Goal: Task Accomplishment & Management: Use online tool/utility

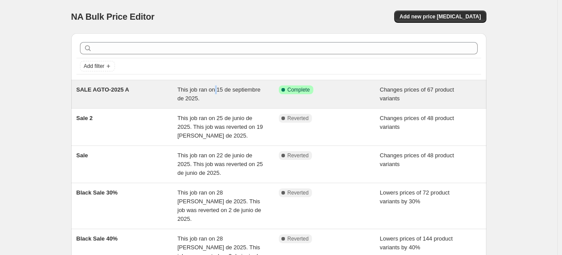
drag, startPoint x: 246, startPoint y: 102, endPoint x: 218, endPoint y: 89, distance: 30.7
click at [218, 89] on span "This job ran on 15 de septiembre de 2025." at bounding box center [219, 93] width 83 height 15
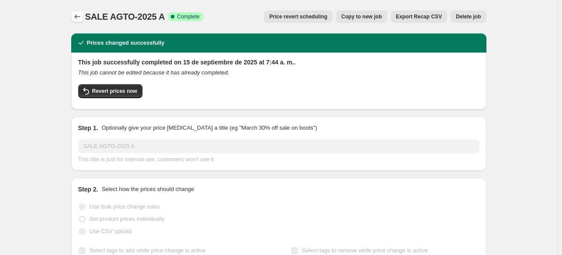
click at [82, 14] on icon "Price change jobs" at bounding box center [77, 16] width 9 height 9
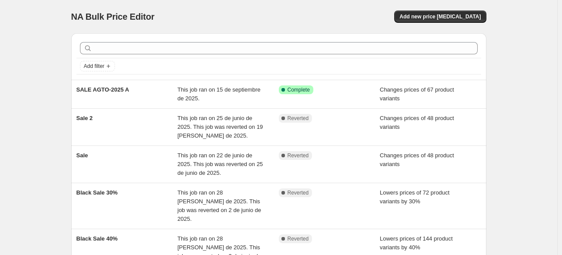
click at [522, 55] on div "NA Bulk Price Editor. This page is ready NA Bulk Price Editor Add new price cha…" at bounding box center [279, 180] width 558 height 361
click at [433, 16] on span "Add new price [MEDICAL_DATA]" at bounding box center [440, 16] width 81 height 7
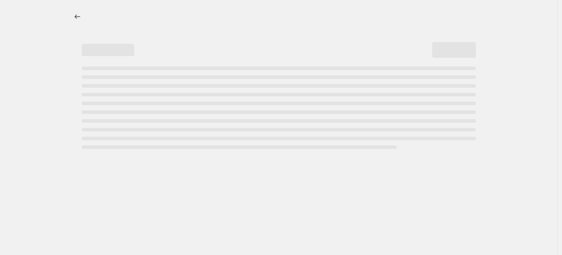
select select "percentage"
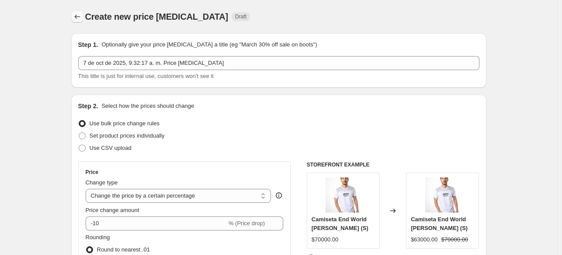
click at [76, 19] on icon "Price change jobs" at bounding box center [77, 16] width 9 height 9
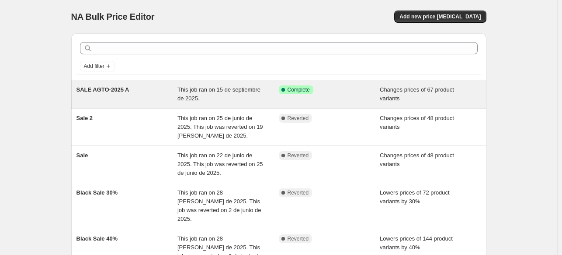
click at [196, 99] on span "This job ran on 15 de septiembre de 2025." at bounding box center [219, 93] width 83 height 15
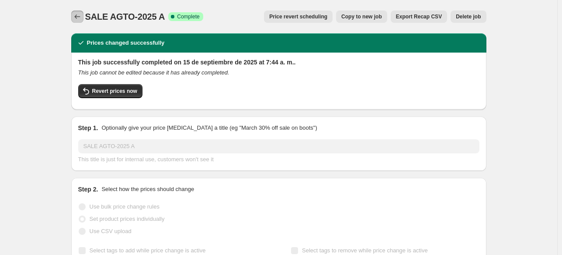
click at [78, 14] on icon "Price change jobs" at bounding box center [77, 16] width 9 height 9
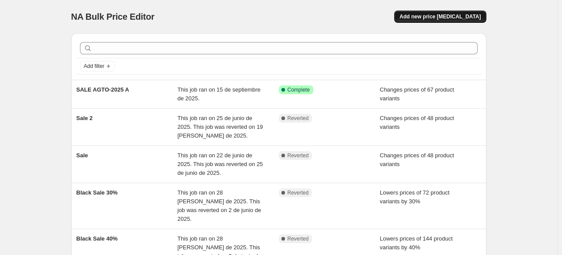
click at [453, 19] on span "Add new price [MEDICAL_DATA]" at bounding box center [440, 16] width 81 height 7
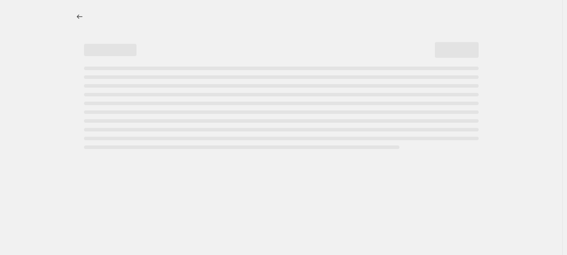
select select "percentage"
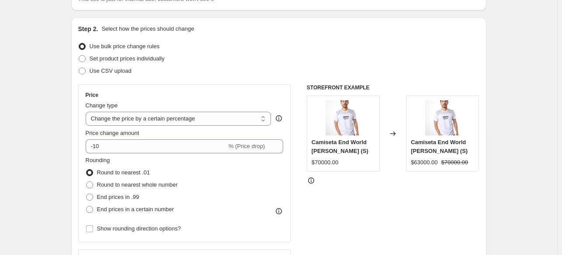
scroll to position [87, 0]
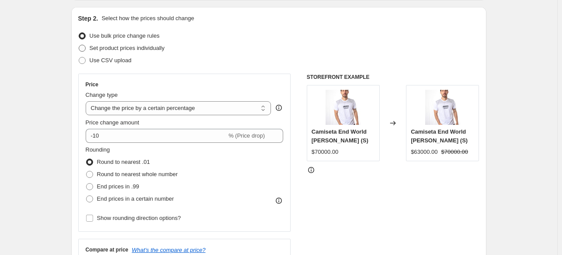
click at [126, 46] on span "Set product prices individually" at bounding box center [127, 48] width 75 height 7
click at [79, 45] on input "Set product prices individually" at bounding box center [79, 45] width 0 height 0
radio input "true"
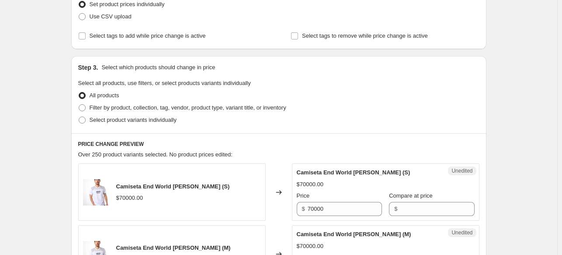
scroll to position [175, 0]
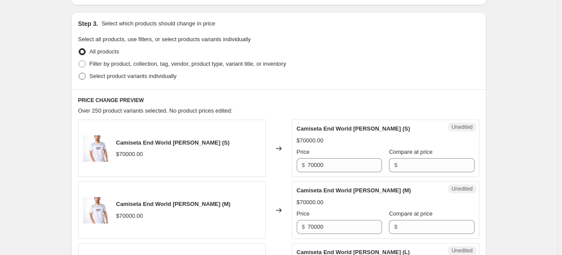
click at [169, 75] on span "Select product variants individually" at bounding box center [133, 76] width 87 height 7
click at [79, 73] on input "Select product variants individually" at bounding box center [79, 73] width 0 height 0
radio input "true"
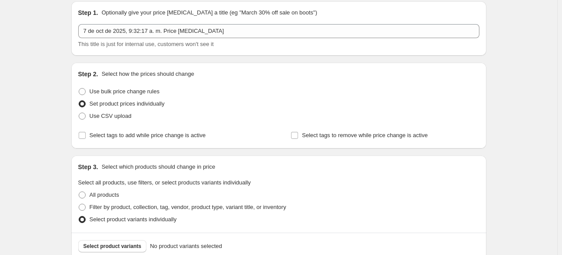
scroll to position [0, 0]
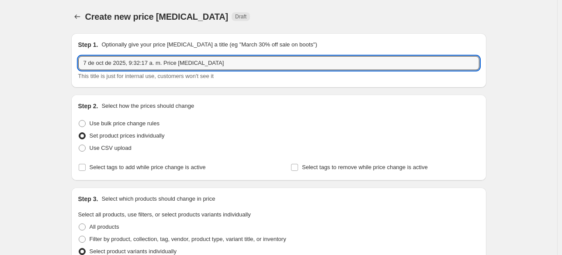
drag, startPoint x: 213, startPoint y: 63, endPoint x: 49, endPoint y: 54, distance: 164.7
click at [49, 54] on div "Create new price change job. This page is ready Create new price change job Dra…" at bounding box center [279, 229] width 558 height 459
type input "NEW SALE OCT"
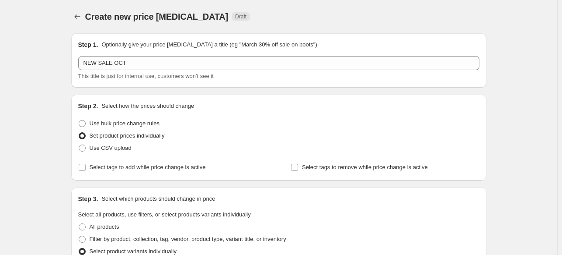
click at [33, 115] on div "Create new price change job. This page is ready Create new price change job Dra…" at bounding box center [279, 229] width 558 height 459
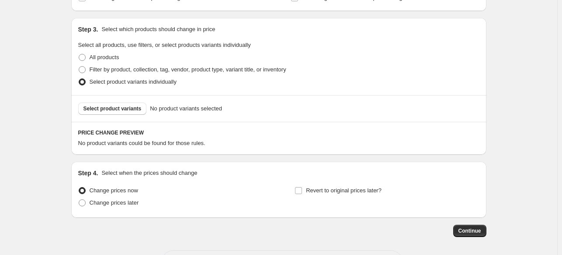
scroll to position [175, 0]
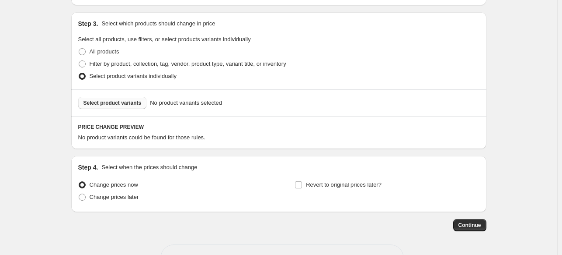
click at [126, 103] on span "Select product variants" at bounding box center [113, 102] width 58 height 7
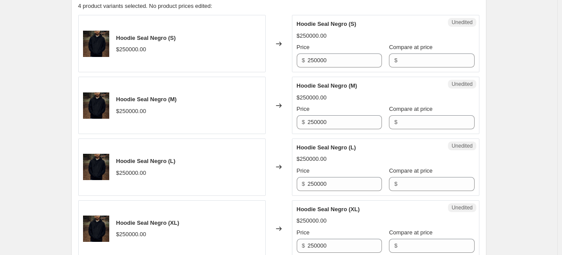
scroll to position [262, 0]
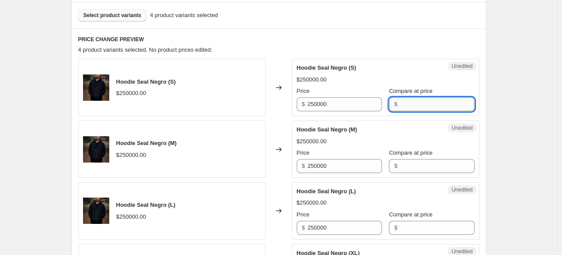
click at [421, 106] on input "Compare at price" at bounding box center [437, 104] width 74 height 14
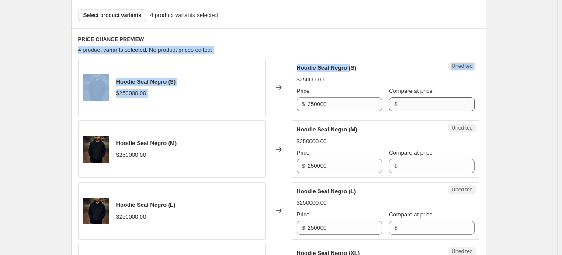
drag, startPoint x: 319, startPoint y: 39, endPoint x: 397, endPoint y: 99, distance: 98.2
click at [373, 84] on div "PRICE CHANGE PREVIEW 4 product variants selected. No product prices edited: Hoo…" at bounding box center [279, 177] width 416 height 299
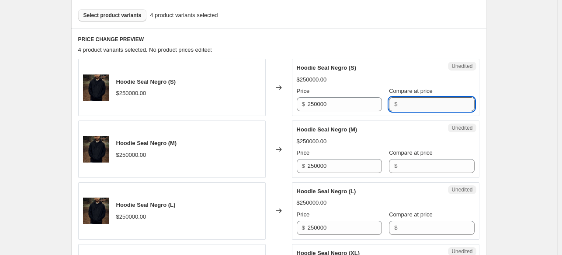
click at [400, 99] on input "Compare at price" at bounding box center [437, 104] width 74 height 14
type input "125000"
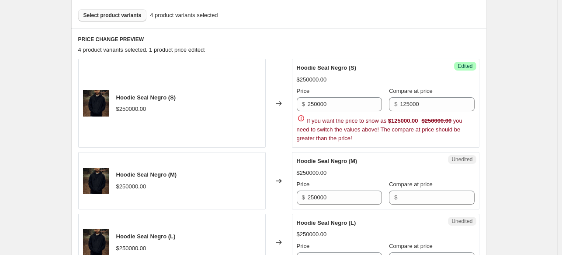
click at [411, 78] on div "$250000.00" at bounding box center [386, 79] width 178 height 9
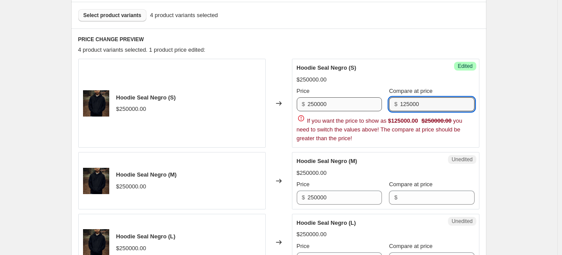
drag, startPoint x: 437, startPoint y: 105, endPoint x: 369, endPoint y: 105, distance: 68.2
click at [369, 105] on div "Price $ 250000 Compare at price $ 125000" at bounding box center [386, 99] width 178 height 24
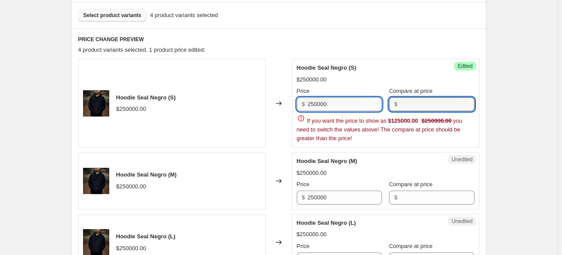
click at [369, 105] on input "250000" at bounding box center [345, 104] width 74 height 14
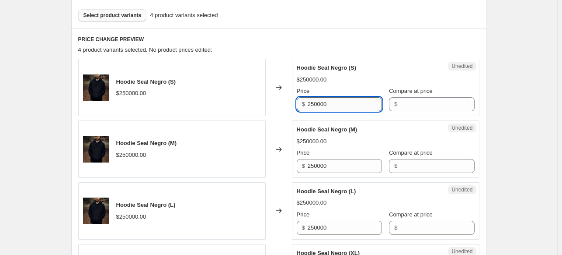
click at [369, 105] on input "250000" at bounding box center [345, 104] width 74 height 14
type input "1250000"
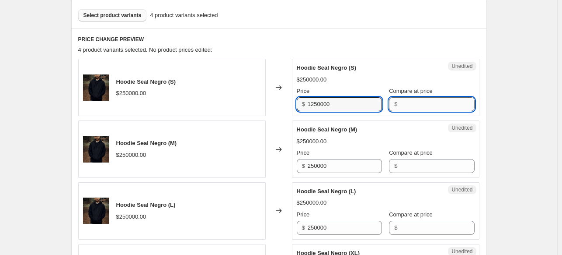
click at [404, 102] on input "Compare at price" at bounding box center [437, 104] width 74 height 14
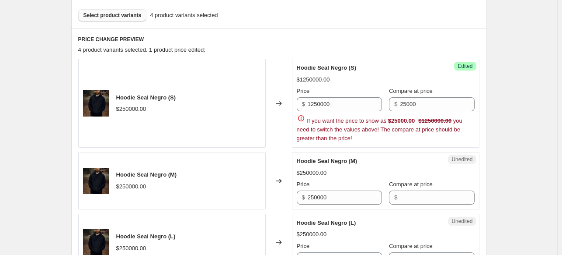
click at [415, 43] on div "PRICE CHANGE PREVIEW 4 product variants selected. 1 product price edited: Hoodi…" at bounding box center [279, 193] width 416 height 330
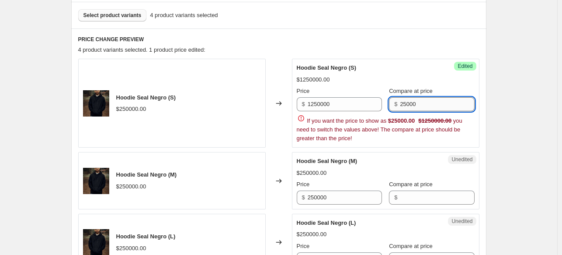
click at [428, 105] on input "25000" at bounding box center [437, 104] width 74 height 14
type input "250000"
click at [418, 70] on div "Hoodie Seal Negro (S)" at bounding box center [368, 67] width 143 height 9
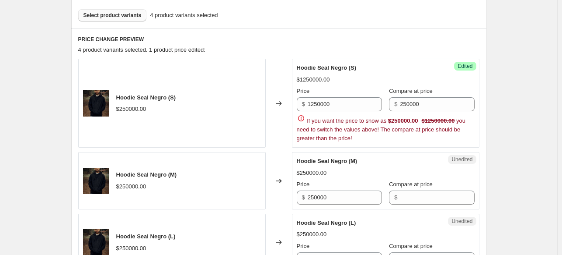
click at [416, 42] on h6 "PRICE CHANGE PREVIEW" at bounding box center [279, 39] width 402 height 7
click at [478, 44] on div "PRICE CHANGE PREVIEW 4 product variants selected. 1 product price edited: Hoodi…" at bounding box center [279, 193] width 416 height 330
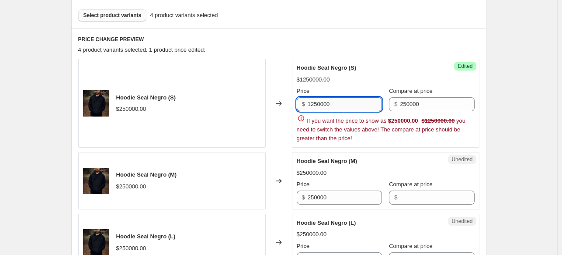
click at [360, 106] on input "1250000" at bounding box center [345, 104] width 74 height 14
type input "125000"
click at [378, 72] on div "Hoodie Seal Negro (S) $1250000.00 Price $ 125000 Compare at price $ 250000 If y…" at bounding box center [386, 102] width 178 height 79
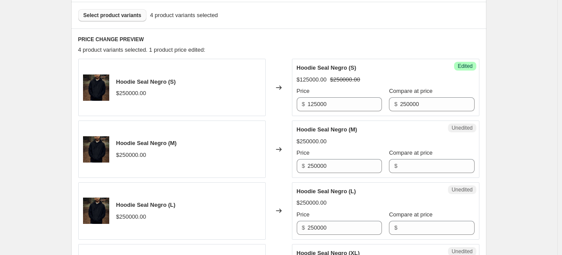
click at [427, 76] on div "$125000.00 $250000.00" at bounding box center [386, 79] width 178 height 9
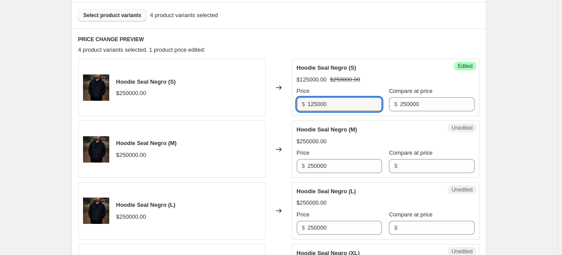
drag, startPoint x: 355, startPoint y: 101, endPoint x: 268, endPoint y: 102, distance: 87.5
click at [268, 102] on div "Hoodie Seal Negro (S) $250000.00 Changed to Success Edited Hoodie Seal Negro (S…" at bounding box center [279, 87] width 402 height 57
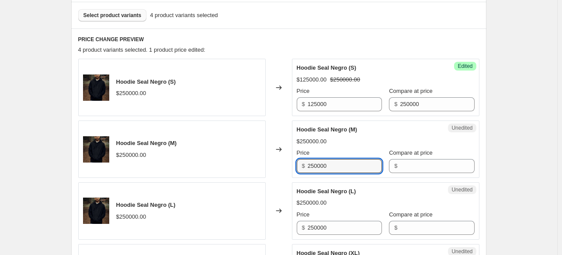
drag, startPoint x: 345, startPoint y: 166, endPoint x: 290, endPoint y: 152, distance: 55.9
click at [290, 152] on div "Hoodie Seal Negro (M) $250000.00 Changed to Unedited Hoodie Seal Negro (M) $250…" at bounding box center [279, 148] width 402 height 57
paste input "125"
type input "125000"
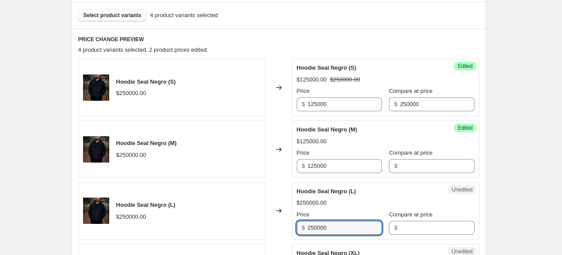
drag, startPoint x: 345, startPoint y: 222, endPoint x: 287, endPoint y: 218, distance: 57.9
click at [288, 218] on div "Hoodie Seal Negro (L) $250000.00 Changed to Unedited Hoodie Seal Negro (L) $250…" at bounding box center [279, 210] width 402 height 57
paste input "125"
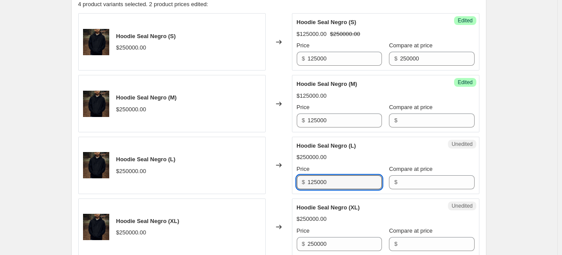
scroll to position [350, 0]
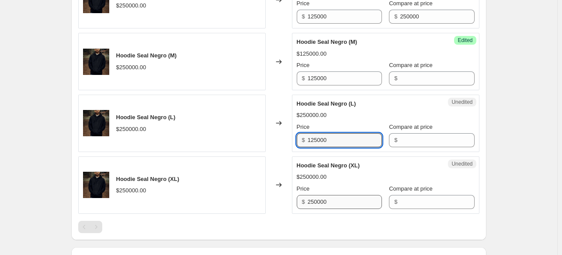
type input "125000"
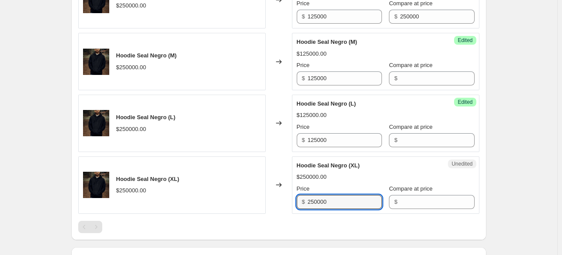
drag, startPoint x: 342, startPoint y: 203, endPoint x: 251, endPoint y: 197, distance: 92.0
click at [251, 197] on div "Hoodie Seal Negro (XL) $250000.00 Changed to Unedited Hoodie Seal Negro (XL) $2…" at bounding box center [279, 184] width 402 height 57
paste input "125"
type input "125000"
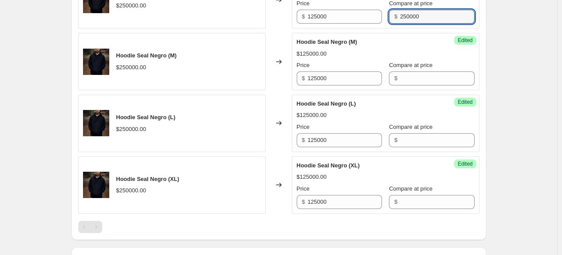
drag, startPoint x: 430, startPoint y: 14, endPoint x: 338, endPoint y: 3, distance: 92.9
click at [338, 3] on div "Hoodie Seal Negro (S) $125000.00 $250000.00 Price $ 125000 Compare at price $ 2…" at bounding box center [386, 0] width 178 height 48
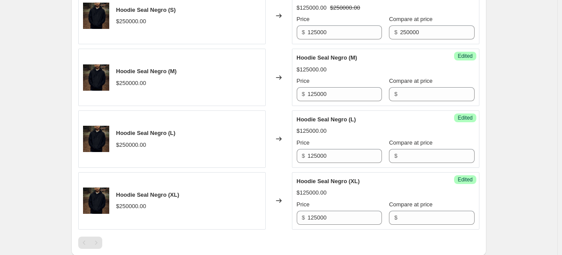
click at [422, 103] on div "Success Edited Hoodie Seal Negro (M) $125000.00 Price $ 125000 Compare at price…" at bounding box center [386, 77] width 188 height 57
click at [422, 98] on input "Compare at price" at bounding box center [437, 94] width 74 height 14
paste input "250000"
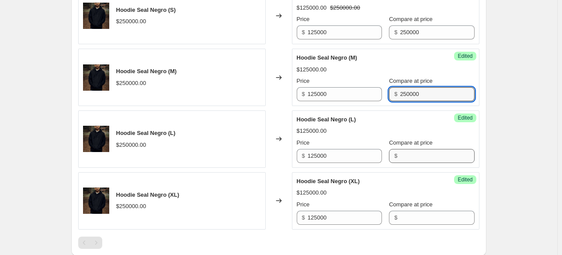
type input "250000"
click at [410, 154] on input "Compare at price" at bounding box center [437, 156] width 74 height 14
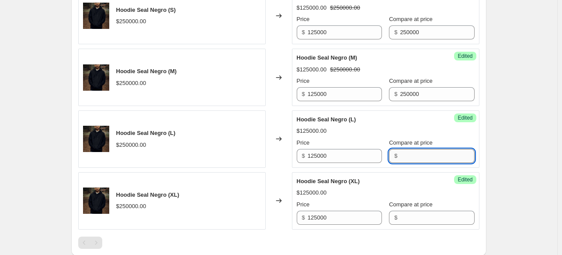
paste input "250000"
type input "250000"
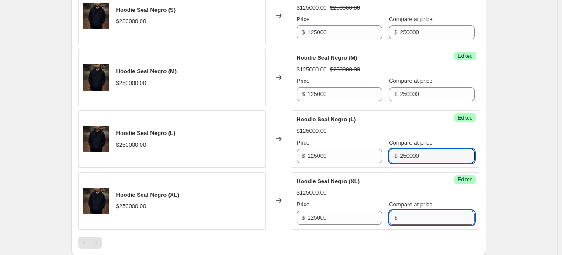
click at [420, 214] on input "Compare at price" at bounding box center [437, 217] width 74 height 14
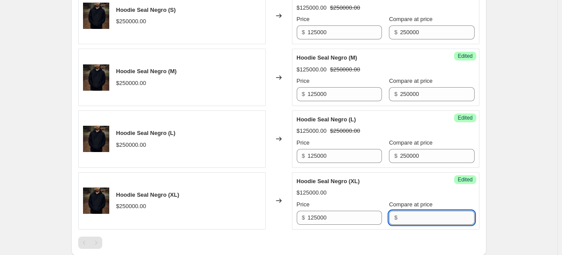
paste input "250000"
type input "250000"
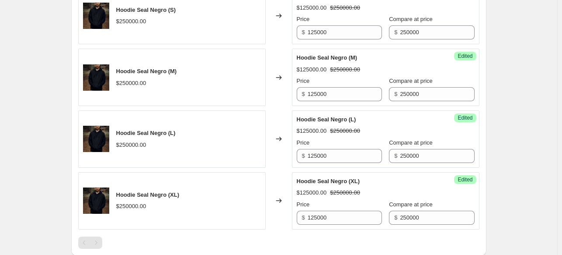
click at [537, 169] on div "Create new price change job. This page is ready Create new price change job Dra…" at bounding box center [279, 28] width 558 height 725
click at [510, 154] on div "Create new price change job. This page is ready Create new price change job Dra…" at bounding box center [279, 28] width 558 height 725
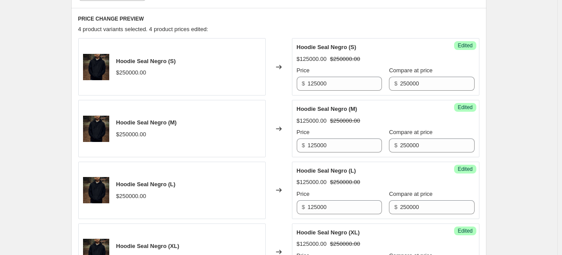
scroll to position [247, 0]
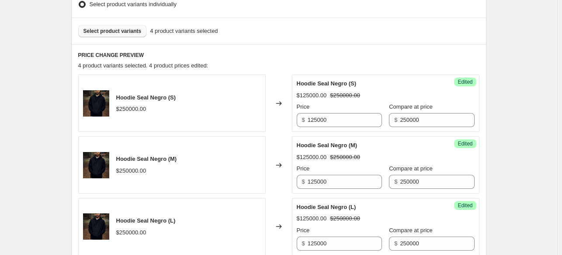
click at [96, 35] on button "Select product variants" at bounding box center [112, 31] width 69 height 12
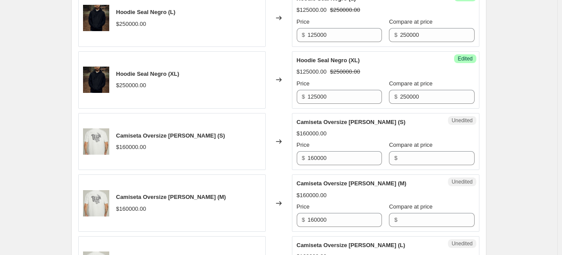
scroll to position [509, 0]
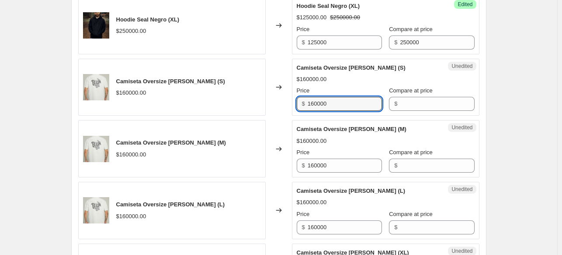
drag, startPoint x: 342, startPoint y: 105, endPoint x: 266, endPoint y: 96, distance: 75.7
click at [266, 96] on div "Camiseta Oversize Mojito Gris (S) $160000.00 Changed to Unedited Camiseta Overs…" at bounding box center [279, 87] width 402 height 57
click at [409, 112] on div "Unedited Camiseta Oversize Mojito Gris (S) $160000.00 Price $ 160000 Compare at…" at bounding box center [386, 87] width 188 height 57
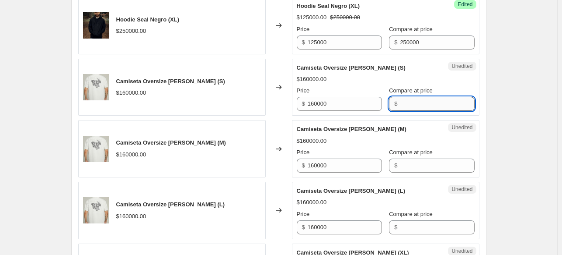
click at [409, 106] on input "Compare at price" at bounding box center [437, 104] width 74 height 14
paste input "160000"
type input "160000"
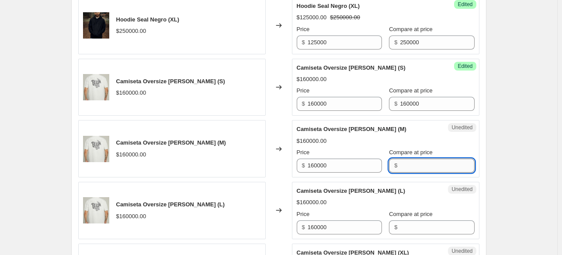
click at [408, 169] on input "Compare at price" at bounding box center [437, 165] width 74 height 14
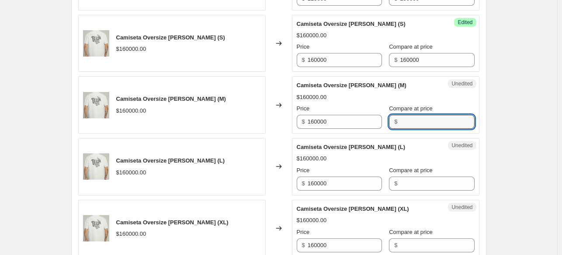
paste input "160000"
type input "160000"
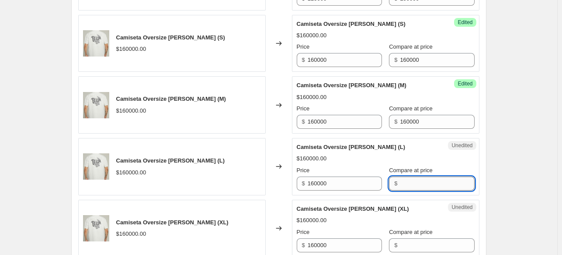
click at [419, 180] on input "Compare at price" at bounding box center [437, 183] width 74 height 14
paste input "160000"
type input "160000"
click at [409, 238] on input "Compare at price" at bounding box center [437, 245] width 74 height 14
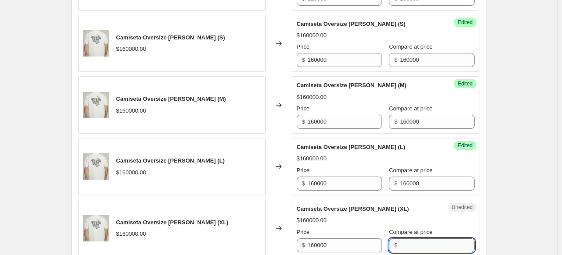
paste input "160000"
type input "160000"
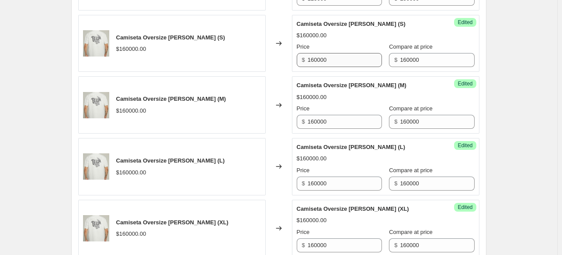
drag, startPoint x: 336, startPoint y: 48, endPoint x: 328, endPoint y: 53, distance: 10.1
click at [328, 52] on div "Price $ 160000" at bounding box center [339, 54] width 85 height 24
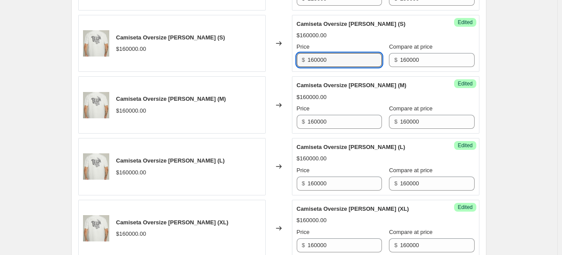
drag, startPoint x: 343, startPoint y: 64, endPoint x: 273, endPoint y: 56, distance: 71.0
click at [273, 56] on div "Camiseta Oversize Mojito Gris (S) $160000.00 Changed to Success Edited Camiseta…" at bounding box center [279, 43] width 402 height 57
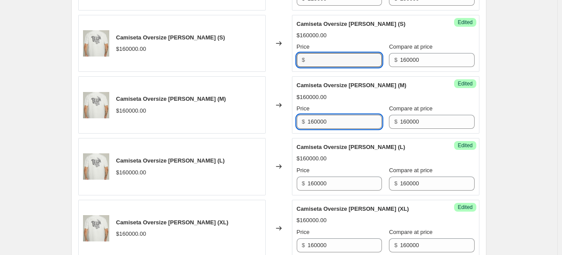
type input "160000"
drag, startPoint x: 328, startPoint y: 115, endPoint x: 287, endPoint y: 119, distance: 41.3
click at [290, 117] on div "Camiseta Oversize Mojito Gris (M) $160000.00 Changed to Success Edited Camiseta…" at bounding box center [279, 104] width 402 height 57
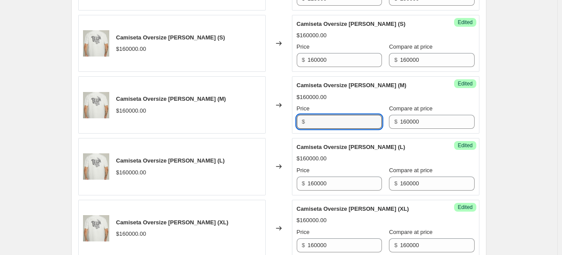
type input "160000"
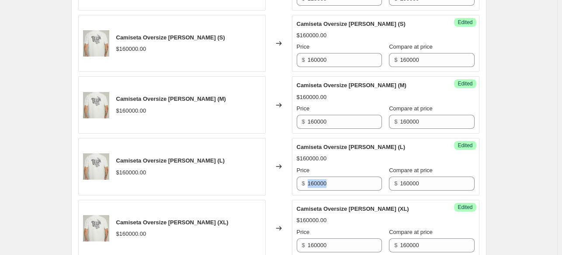
drag, startPoint x: 352, startPoint y: 173, endPoint x: 305, endPoint y: 177, distance: 46.5
click at [306, 176] on div "Price $ 160000" at bounding box center [339, 178] width 85 height 24
drag, startPoint x: 312, startPoint y: 236, endPoint x: 296, endPoint y: 229, distance: 17.5
click at [297, 229] on div "Success Edited Camiseta Oversize Mojito Gris (XL) $160000.00 Price $ 160000 Com…" at bounding box center [386, 227] width 188 height 57
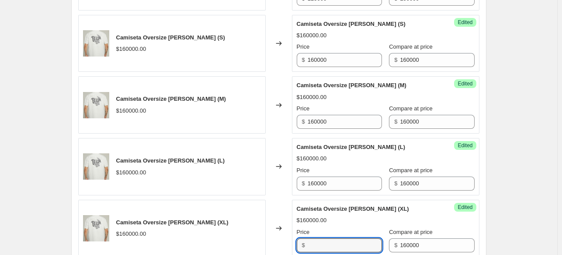
type input "160000"
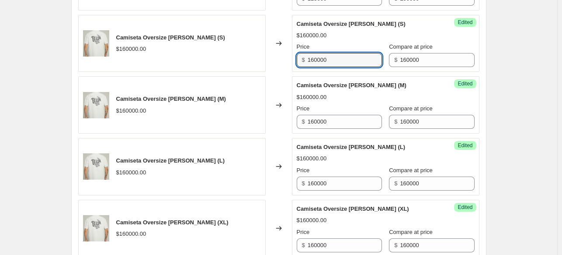
drag, startPoint x: 335, startPoint y: 59, endPoint x: 290, endPoint y: 51, distance: 45.0
click at [290, 51] on div "Camiseta Oversize Mojito Gris (S) $160000.00 Changed to Success Edited Camiseta…" at bounding box center [279, 43] width 402 height 57
type input "120000"
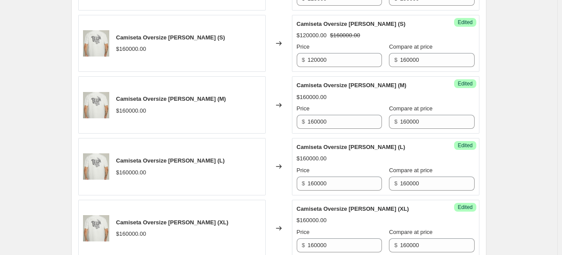
click at [368, 83] on span "Camiseta Oversize Mojito Gris (M)" at bounding box center [352, 85] width 110 height 7
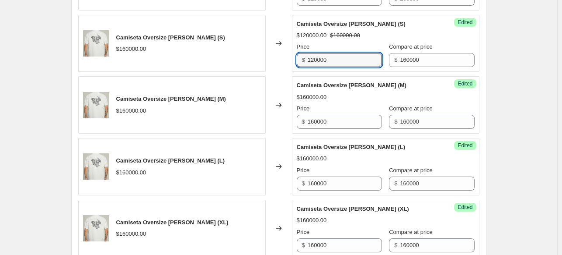
drag, startPoint x: 339, startPoint y: 59, endPoint x: 293, endPoint y: 56, distance: 46.1
click at [293, 56] on div "Camiseta Oversize Mojito Gris (S) $160000.00 Changed to Success Edited Camiseta…" at bounding box center [279, 43] width 402 height 57
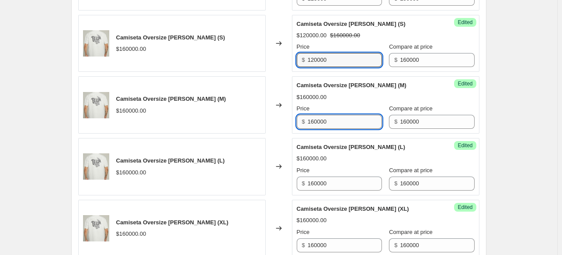
click at [350, 121] on input "160000" at bounding box center [345, 122] width 74 height 14
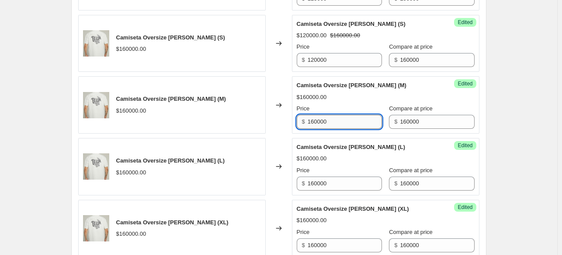
click at [350, 121] on input "160000" at bounding box center [345, 122] width 74 height 14
paste input "2"
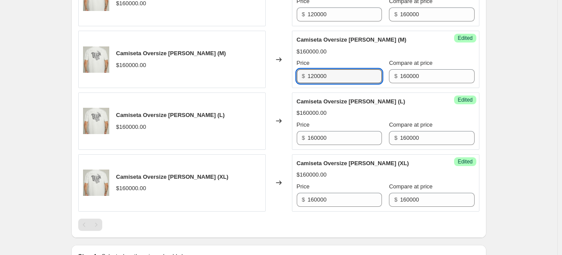
scroll to position [640, 0]
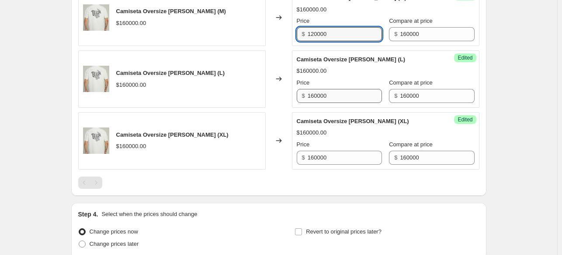
type input "120000"
click at [336, 93] on input "160000" at bounding box center [345, 96] width 74 height 14
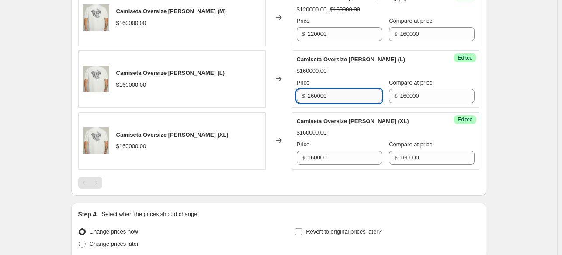
click at [336, 93] on input "160000" at bounding box center [345, 96] width 74 height 14
paste input "2"
type input "120000"
click at [322, 164] on div "Success Edited Camiseta Oversize Mojito Gris (XL) $160000.00 Price $ 160000 Com…" at bounding box center [386, 140] width 188 height 57
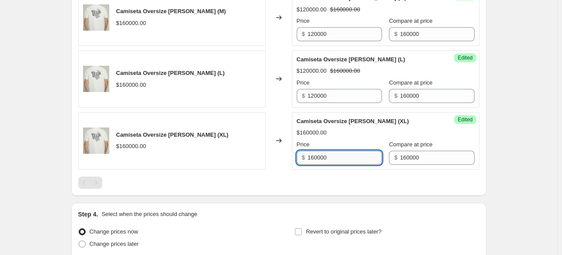
click at [324, 155] on input "160000" at bounding box center [345, 157] width 74 height 14
paste input "2"
type input "120000"
click at [353, 178] on div at bounding box center [279, 182] width 402 height 12
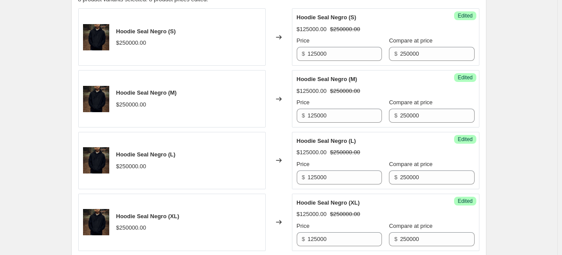
scroll to position [247, 0]
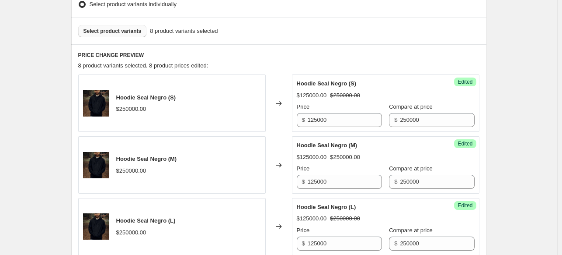
click at [130, 27] on button "Select product variants" at bounding box center [112, 31] width 69 height 12
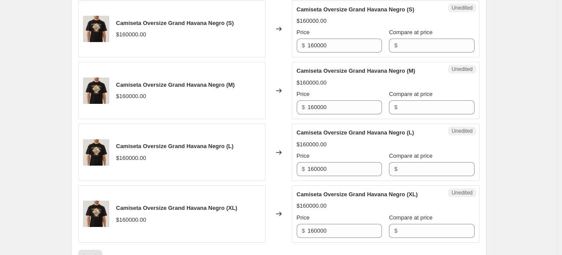
scroll to position [815, 0]
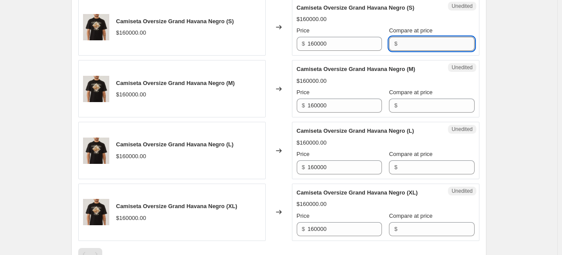
click at [403, 46] on input "Compare at price" at bounding box center [437, 44] width 74 height 14
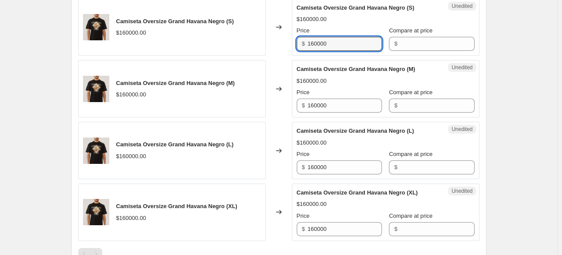
drag, startPoint x: 370, startPoint y: 44, endPoint x: 263, endPoint y: 39, distance: 106.8
click at [263, 39] on div "Camiseta Oversize Grand Havana Negro (S) $160000.00 Changed to Unedited Camiset…" at bounding box center [279, 27] width 402 height 57
paste input "2"
type input "120000"
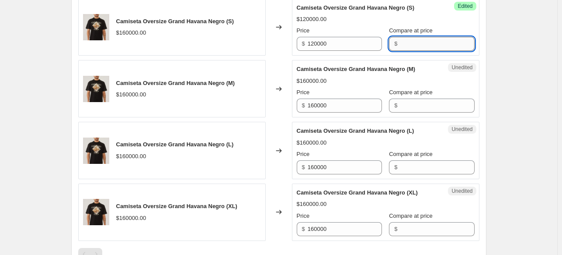
click at [401, 40] on input "Compare at price" at bounding box center [437, 44] width 74 height 14
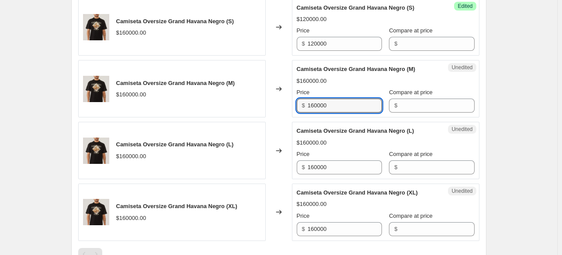
drag, startPoint x: 353, startPoint y: 105, endPoint x: 272, endPoint y: 93, distance: 82.6
click at [272, 93] on div "Camiseta Oversize Grand Havana Negro (M) $160000.00 Changed to Unedited Camiset…" at bounding box center [279, 88] width 402 height 57
paste input "2"
type input "120000"
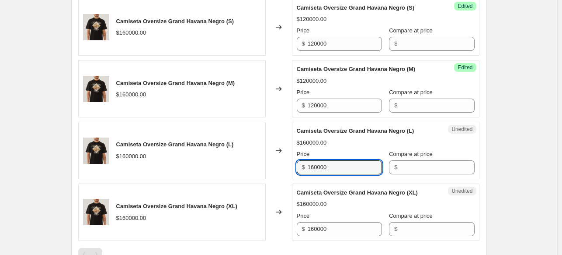
drag, startPoint x: 338, startPoint y: 171, endPoint x: 291, endPoint y: 164, distance: 47.3
click at [291, 164] on div "Camiseta Oversize Grand Havana Negro (L) $160000.00 Changed to Unedited Camiset…" at bounding box center [279, 150] width 402 height 57
paste input "2"
type input "120000"
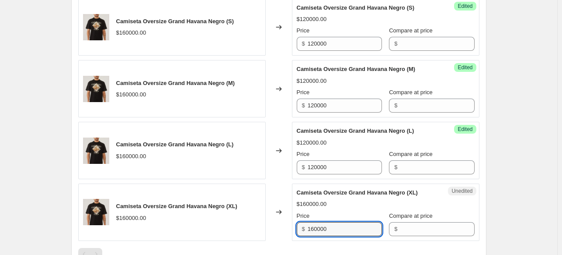
drag, startPoint x: 330, startPoint y: 224, endPoint x: 285, endPoint y: 225, distance: 45.1
click at [285, 225] on div "Camiseta Oversize Grand Havana Negro (XL) $160000.00 Changed to Unedited Camise…" at bounding box center [279, 211] width 402 height 57
paste input "2"
type input "120000"
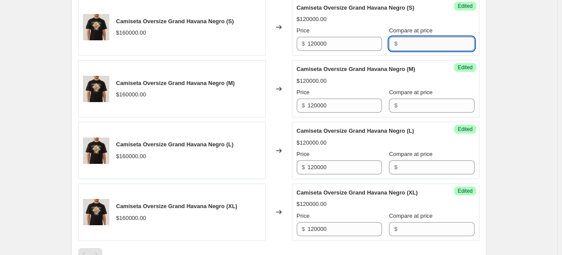
click at [445, 42] on input "Compare at price" at bounding box center [437, 44] width 74 height 14
type input "160000"
click at [434, 111] on div "Success Edited Camiseta Oversize Grand Havana Negro (M) $120000.00 Price $ 1200…" at bounding box center [386, 88] width 188 height 57
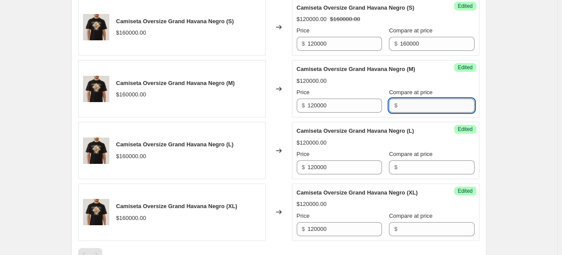
click at [434, 99] on input "Compare at price" at bounding box center [437, 105] width 74 height 14
type input "160000"
click at [423, 164] on input "Compare at price" at bounding box center [437, 167] width 74 height 14
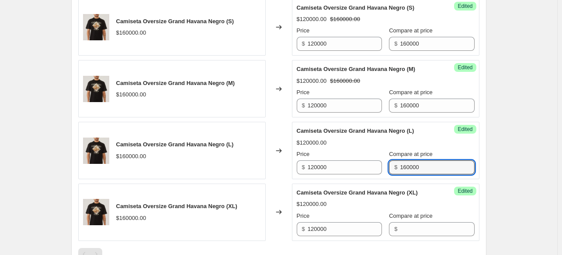
type input "160000"
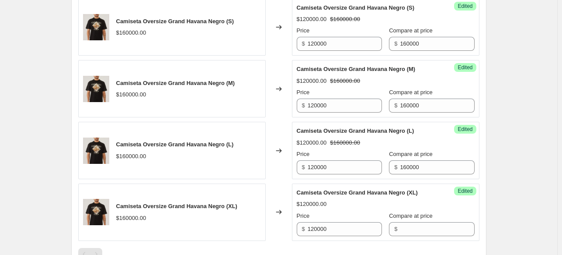
click at [403, 218] on div "Compare at price $" at bounding box center [431, 223] width 85 height 24
click at [402, 229] on input "Compare at price" at bounding box center [437, 229] width 74 height 14
type input "160000"
click at [430, 183] on div "Success Edited Camiseta Oversize Grand Havana Negro (XL) $120000.00 $160000.00 …" at bounding box center [386, 211] width 188 height 57
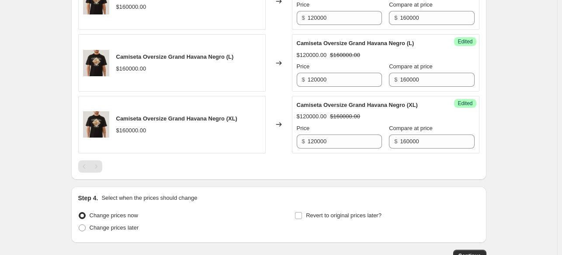
click at [377, 166] on div at bounding box center [279, 166] width 402 height 12
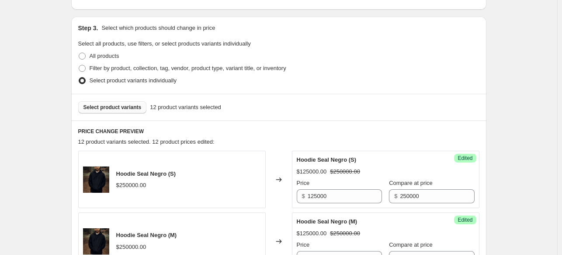
scroll to position [159, 0]
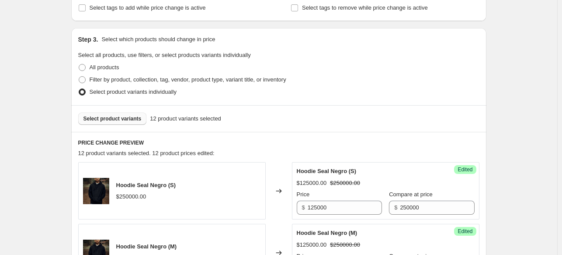
click at [119, 122] on button "Select product variants" at bounding box center [112, 118] width 69 height 12
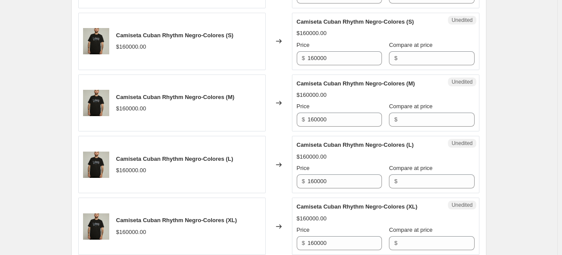
scroll to position [1034, 0]
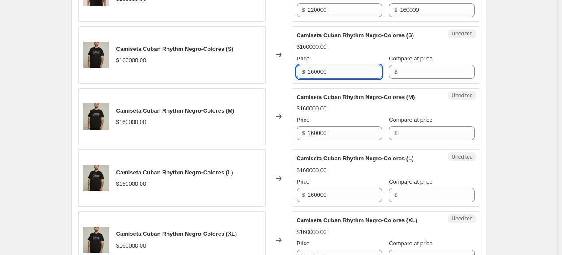
click at [333, 65] on input "160000" at bounding box center [345, 72] width 74 height 14
paste input "120000"
click at [334, 68] on input "160000120000" at bounding box center [345, 72] width 74 height 14
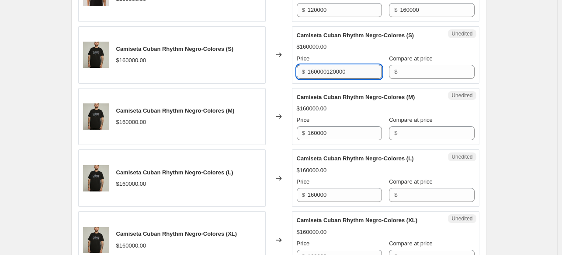
paste input "text"
type input "120000"
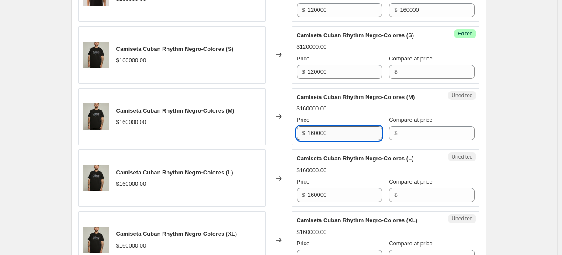
click at [335, 126] on input "160000" at bounding box center [345, 133] width 74 height 14
paste input "2"
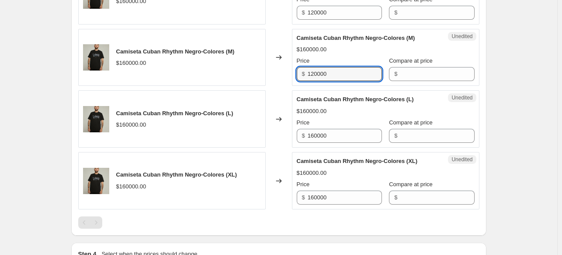
scroll to position [1121, 0]
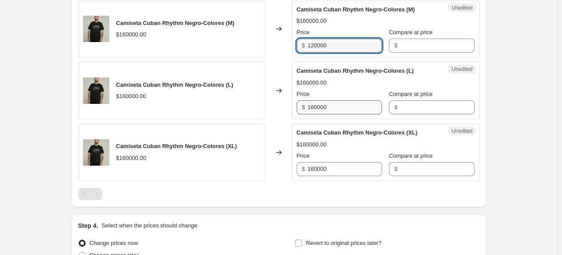
type input "120000"
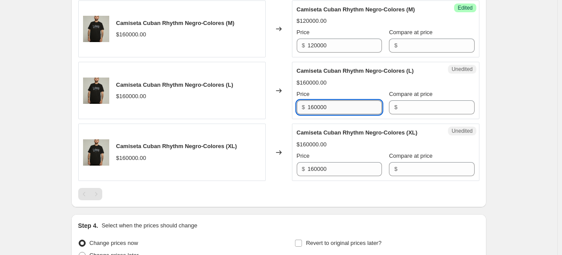
click at [336, 111] on input "160000" at bounding box center [345, 107] width 74 height 14
click at [335, 103] on input "160000" at bounding box center [345, 107] width 74 height 14
paste input "2"
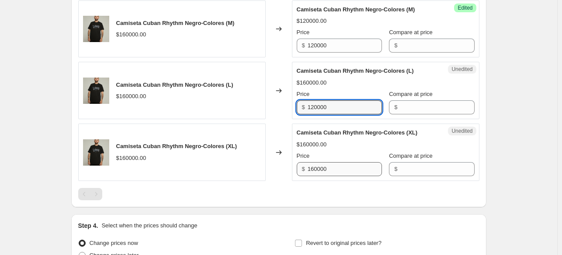
type input "120000"
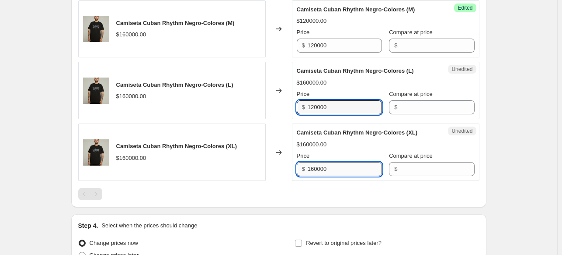
click at [329, 167] on input "160000" at bounding box center [345, 169] width 74 height 14
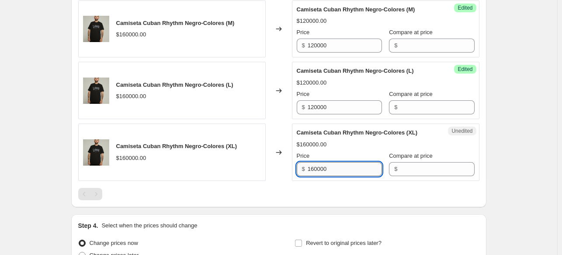
click at [329, 167] on input "160000" at bounding box center [345, 169] width 74 height 14
paste input "2"
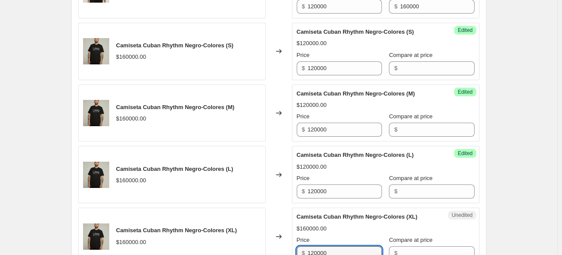
scroll to position [1034, 0]
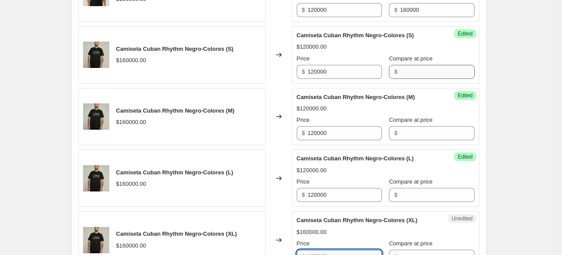
type input "120000"
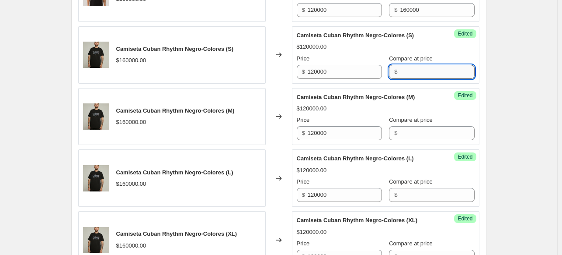
click at [410, 68] on input "Compare at price" at bounding box center [437, 72] width 74 height 14
type input "160000"
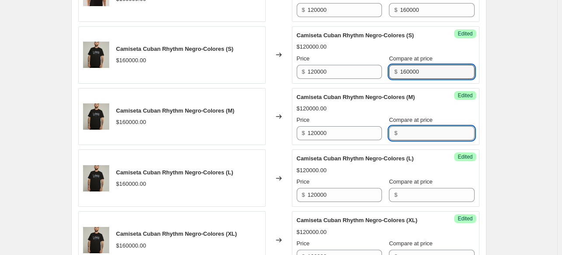
click at [416, 129] on input "Compare at price" at bounding box center [437, 133] width 74 height 14
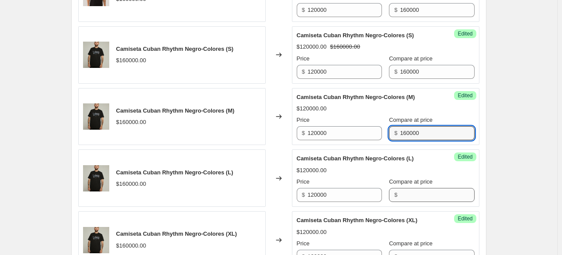
type input "160000"
click at [426, 193] on input "Compare at price" at bounding box center [437, 195] width 74 height 14
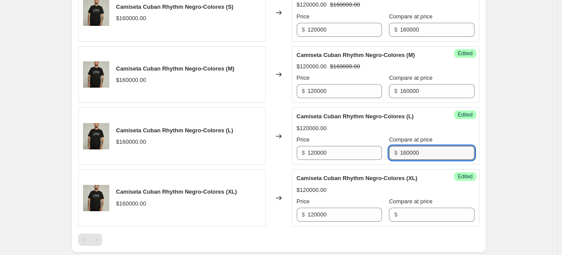
scroll to position [1121, 0]
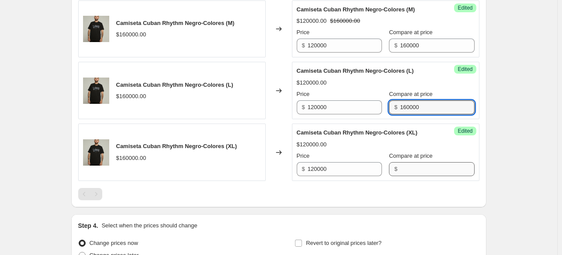
type input "160000"
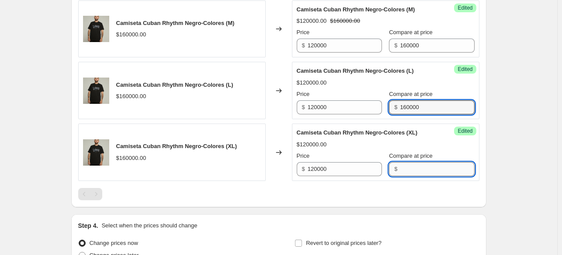
click at [411, 169] on input "Compare at price" at bounding box center [437, 169] width 74 height 14
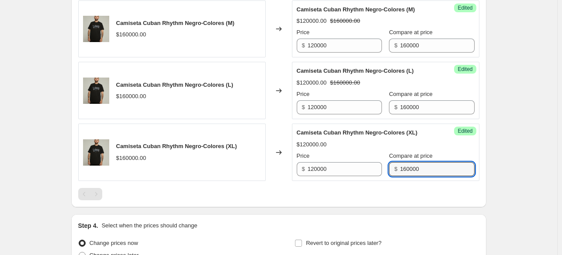
type input "160000"
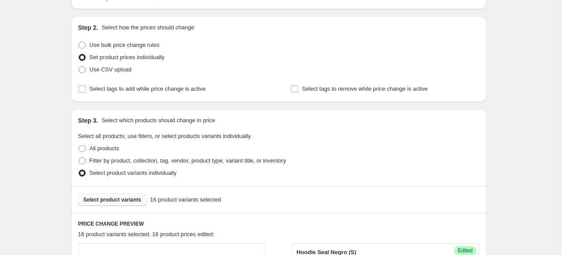
scroll to position [115, 0]
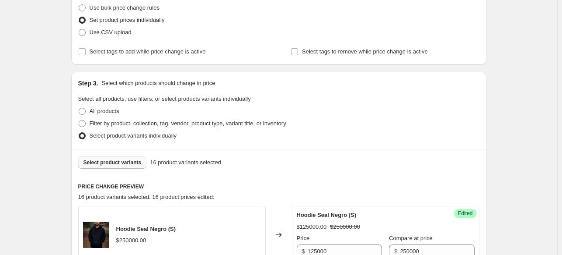
click at [126, 156] on button "Select product variants" at bounding box center [112, 162] width 69 height 12
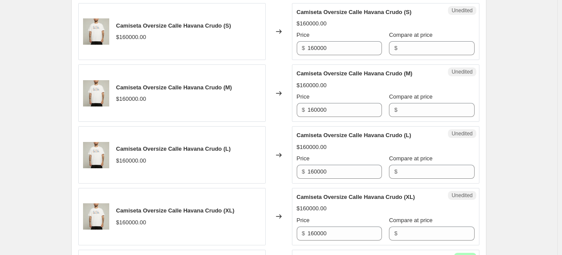
scroll to position [796, 0]
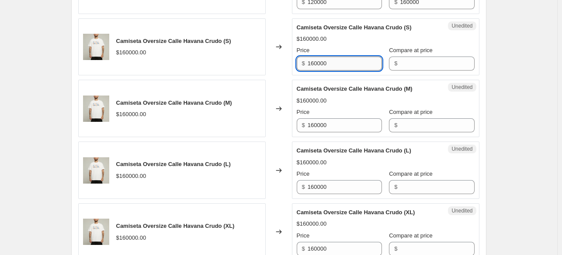
click at [341, 66] on input "160000" at bounding box center [345, 63] width 74 height 14
paste input "2"
type input "120000"
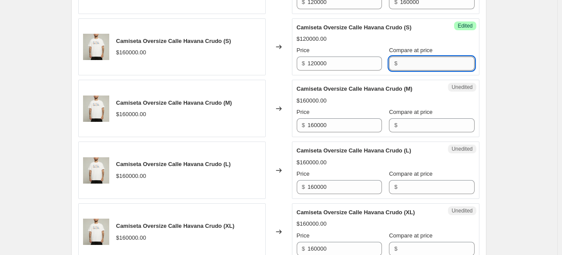
click at [414, 59] on input "Compare at price" at bounding box center [437, 63] width 74 height 14
type input "160000"
click at [346, 124] on input "160000" at bounding box center [345, 125] width 74 height 14
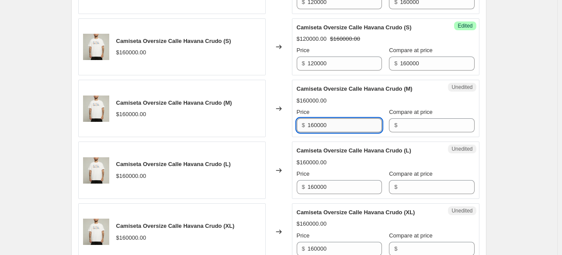
click at [346, 124] on input "160000" at bounding box center [345, 125] width 74 height 14
paste input "2"
type input "120000"
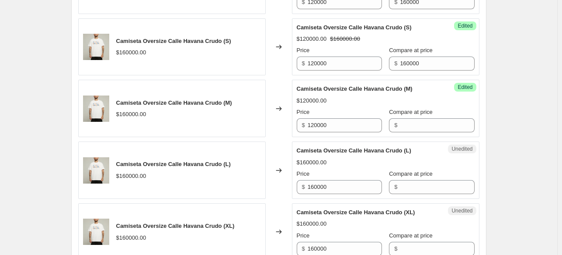
click at [339, 177] on div "Price $ 160000" at bounding box center [339, 181] width 85 height 24
click at [339, 182] on input "160000" at bounding box center [345, 187] width 74 height 14
paste input "2"
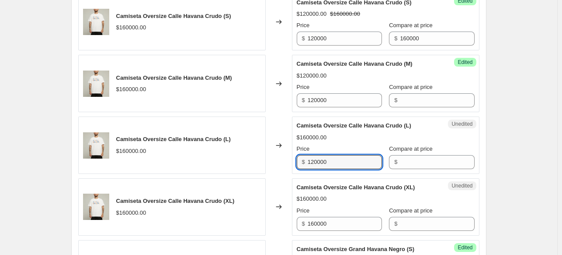
scroll to position [839, 0]
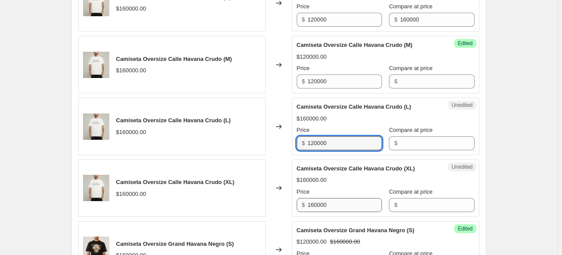
type input "120000"
click at [351, 204] on input "160000" at bounding box center [345, 205] width 74 height 14
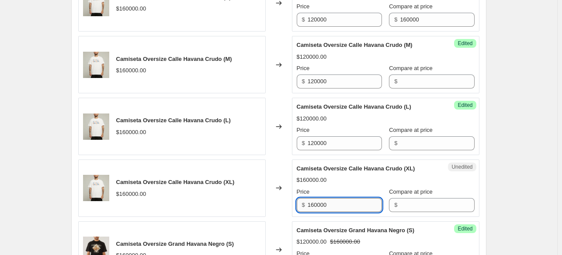
click at [351, 204] on input "160000" at bounding box center [345, 205] width 74 height 14
paste input "2"
type input "120000"
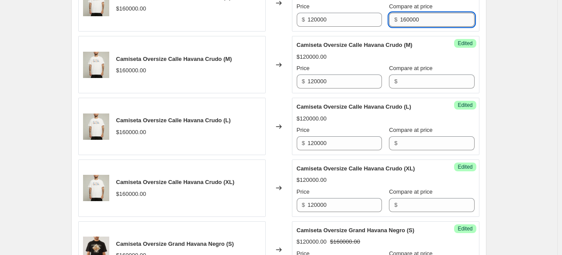
click at [437, 13] on input "160000" at bounding box center [437, 20] width 74 height 14
click at [423, 78] on input "Compare at price" at bounding box center [437, 81] width 74 height 14
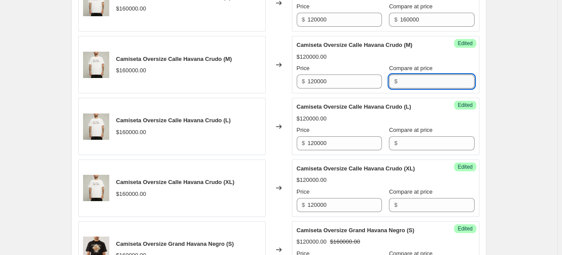
click at [423, 78] on input "Compare at price" at bounding box center [437, 81] width 74 height 14
paste input "160000"
type input "160000"
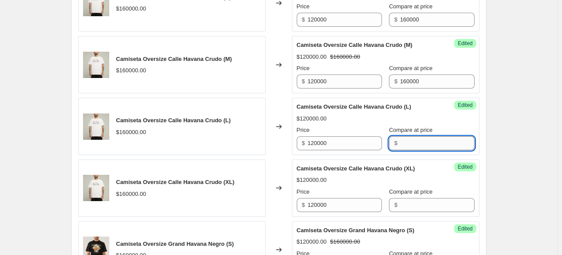
click at [413, 136] on input "Compare at price" at bounding box center [437, 143] width 74 height 14
paste input "160000"
type input "160000"
click at [409, 194] on div "Compare at price $" at bounding box center [431, 199] width 85 height 24
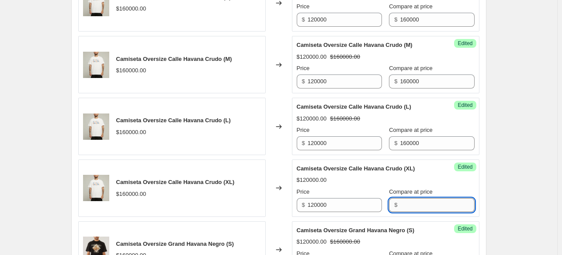
click at [409, 200] on input "Compare at price" at bounding box center [437, 205] width 74 height 14
paste input "160000"
type input "160000"
click at [521, 106] on div "Create new price change job. This page is ready Create new price change job Dra…" at bounding box center [279, 16] width 558 height 1710
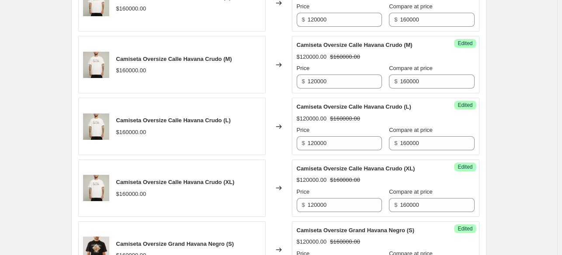
click at [521, 105] on div "Create new price change job. This page is ready Create new price change job Dra…" at bounding box center [279, 16] width 558 height 1710
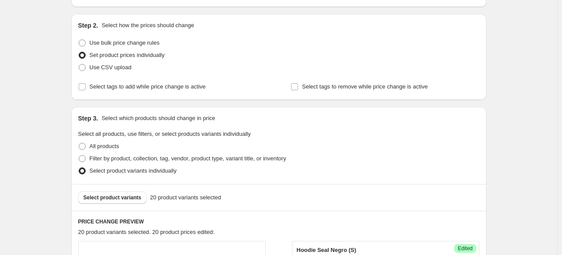
scroll to position [140, 0]
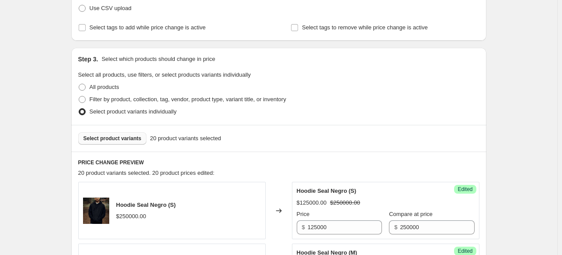
click at [131, 140] on span "Select product variants" at bounding box center [113, 138] width 58 height 7
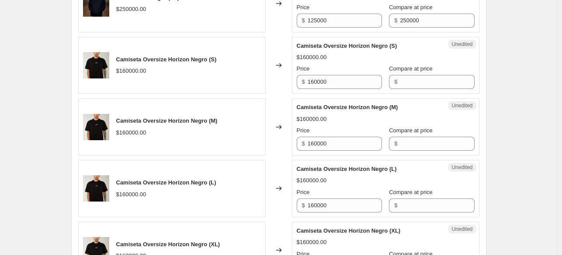
scroll to position [533, 0]
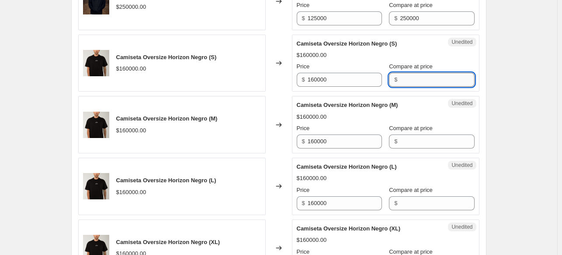
click at [405, 78] on input "Compare at price" at bounding box center [437, 80] width 74 height 14
paste input "160000"
type input "160000"
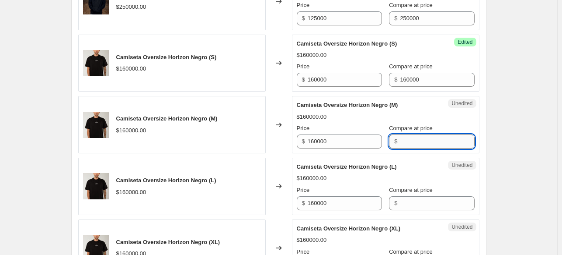
click at [400, 143] on input "Compare at price" at bounding box center [437, 141] width 74 height 14
paste input "160000"
type input "160000"
click at [410, 197] on input "Compare at price" at bounding box center [437, 203] width 74 height 14
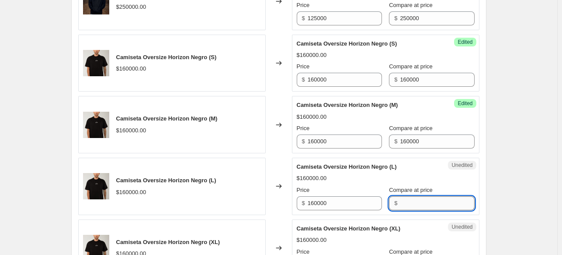
paste input "160000"
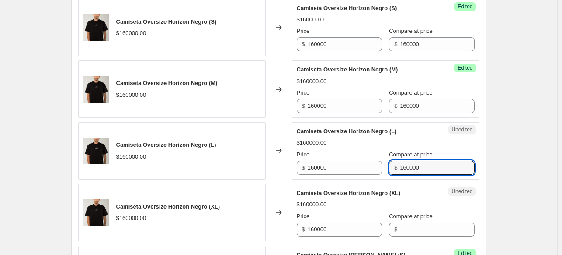
scroll to position [577, 0]
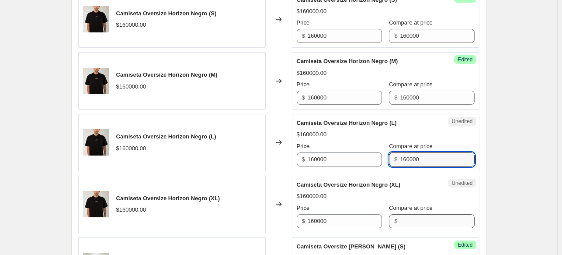
type input "160000"
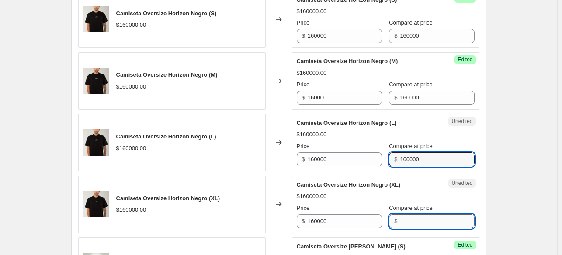
click at [400, 214] on input "Compare at price" at bounding box center [437, 221] width 74 height 14
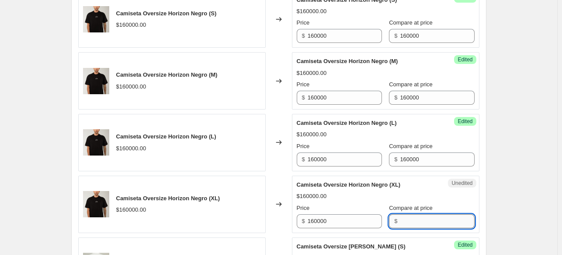
paste input "160000"
type input "160000"
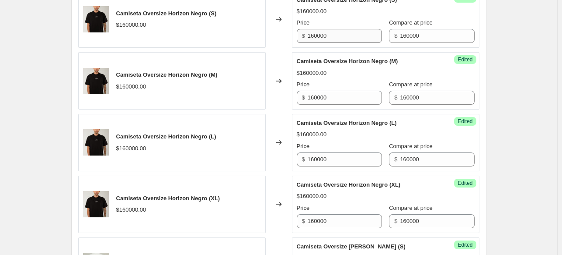
drag, startPoint x: 327, startPoint y: 44, endPoint x: 327, endPoint y: 34, distance: 10.1
click at [326, 43] on div "Success Edited Camiseta Oversize Horizon Negro (S) $160000.00 Price $ 160000 Co…" at bounding box center [386, 19] width 188 height 57
click at [327, 33] on input "160000" at bounding box center [345, 36] width 74 height 14
click at [311, 35] on div "$ 160000" at bounding box center [339, 36] width 85 height 14
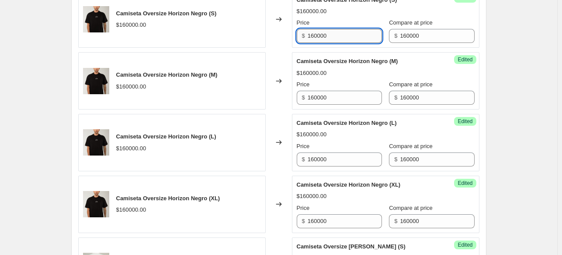
click at [315, 36] on input "160000" at bounding box center [345, 36] width 74 height 14
click at [314, 37] on input "160000" at bounding box center [345, 36] width 74 height 14
type input "120000"
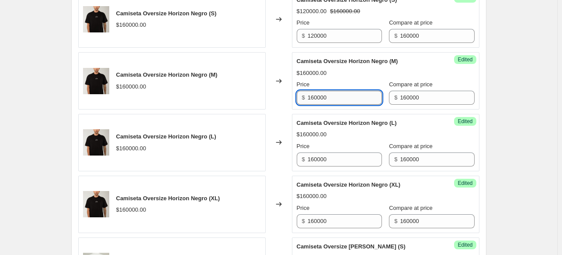
click at [315, 96] on input "160000" at bounding box center [345, 98] width 74 height 14
type input "120000"
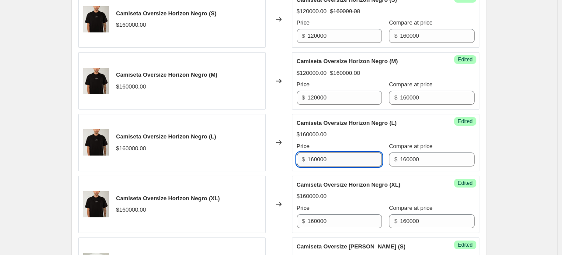
click at [315, 161] on input "160000" at bounding box center [345, 159] width 74 height 14
type input "120000"
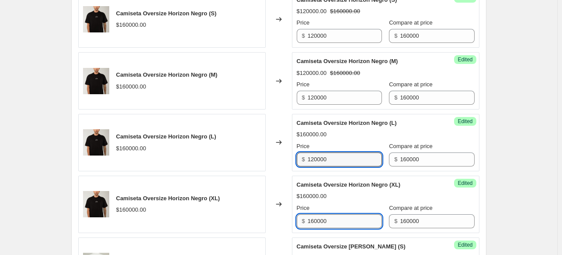
click at [316, 220] on input "160000" at bounding box center [345, 221] width 74 height 14
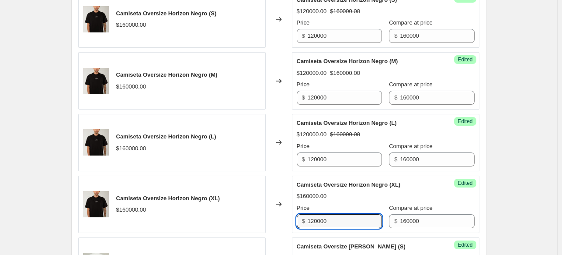
type input "120000"
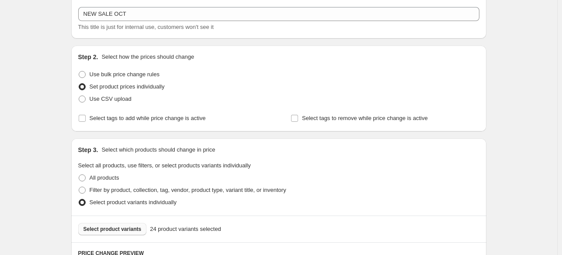
scroll to position [140, 0]
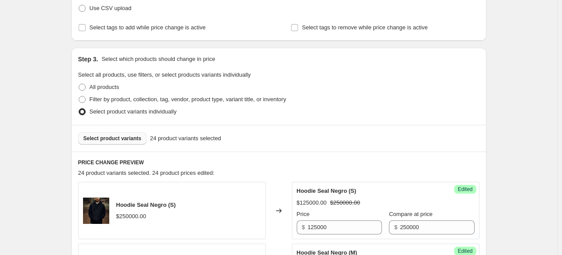
click at [133, 136] on span "Select product variants" at bounding box center [113, 138] width 58 height 7
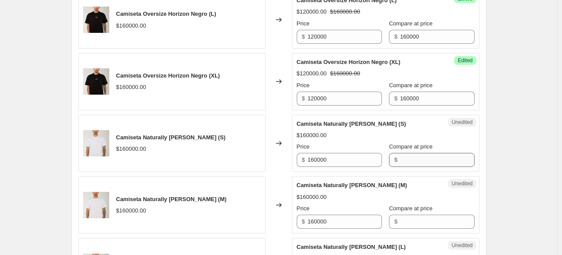
scroll to position [752, 0]
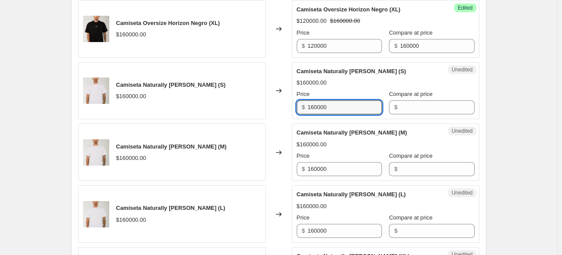
drag, startPoint x: 359, startPoint y: 104, endPoint x: 301, endPoint y: 99, distance: 57.9
click at [301, 100] on div "$ 160000" at bounding box center [339, 107] width 85 height 14
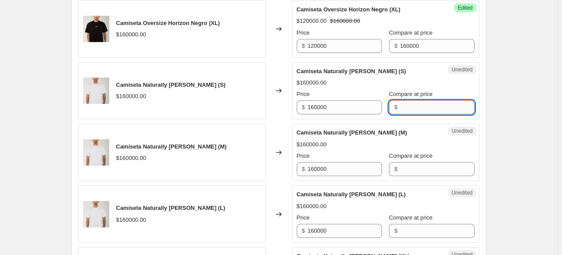
click at [402, 105] on input "Compare at price" at bounding box center [437, 107] width 74 height 14
paste input "160000"
type input "160000"
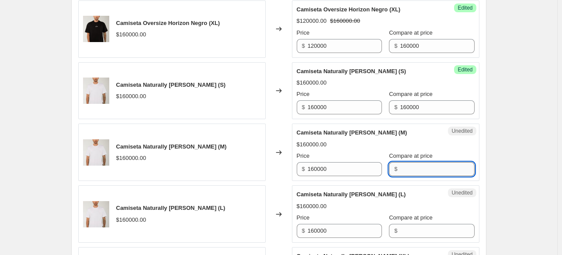
click at [407, 162] on input "Compare at price" at bounding box center [437, 169] width 74 height 14
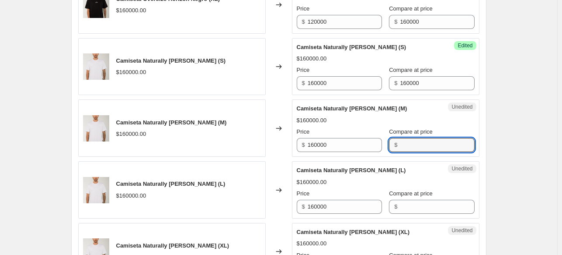
scroll to position [796, 0]
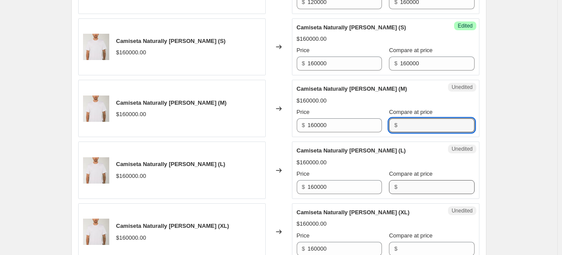
paste input "160000"
type input "160000"
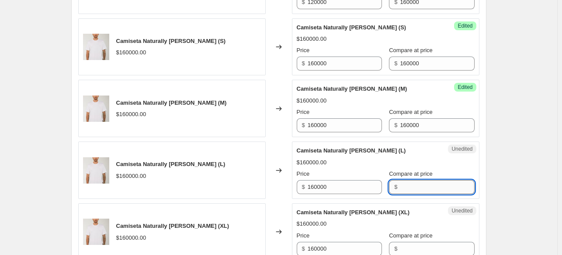
click at [409, 188] on input "Compare at price" at bounding box center [437, 187] width 74 height 14
paste input "160000"
type input "160000"
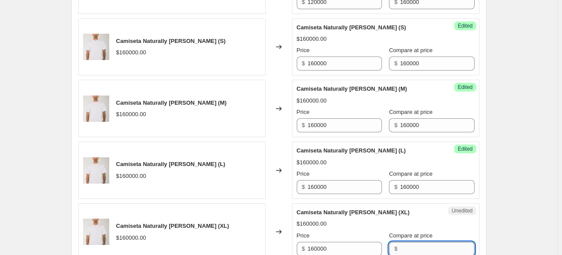
click at [403, 241] on input "Compare at price" at bounding box center [437, 248] width 74 height 14
paste input "160000"
type input "160000"
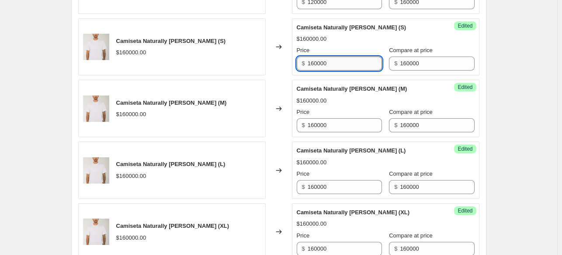
click at [338, 65] on input "160000" at bounding box center [345, 63] width 74 height 14
click at [314, 60] on input "160000" at bounding box center [345, 63] width 74 height 14
type input "120000"
click at [316, 126] on input "160000" at bounding box center [345, 125] width 74 height 14
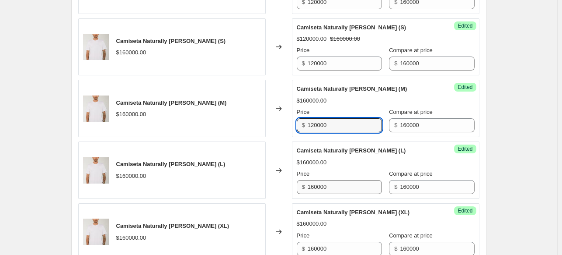
type input "120000"
click at [315, 187] on input "160000" at bounding box center [345, 187] width 74 height 14
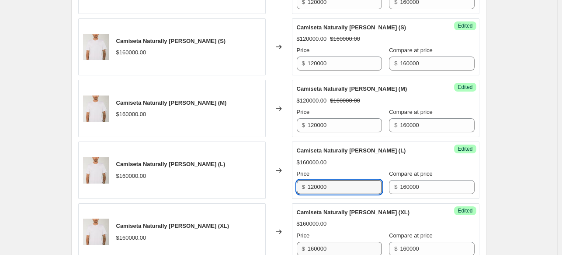
type input "120000"
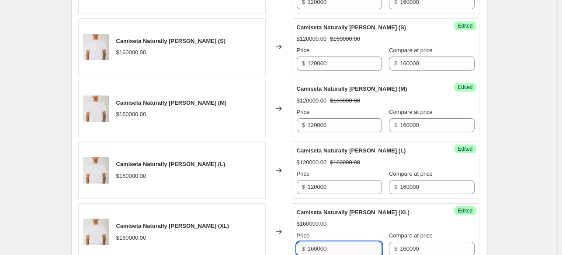
click at [316, 245] on input "160000" at bounding box center [345, 248] width 74 height 14
type input "120000"
click at [518, 175] on div "Create new price change job. This page is ready Create new price change job Dra…" at bounding box center [279, 59] width 558 height 1710
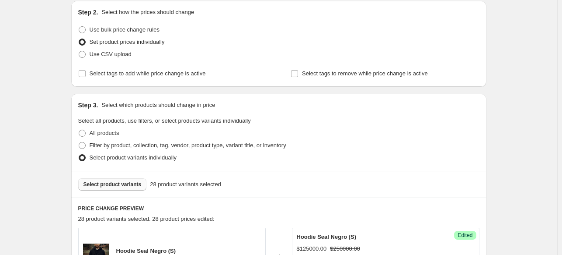
scroll to position [140, 0]
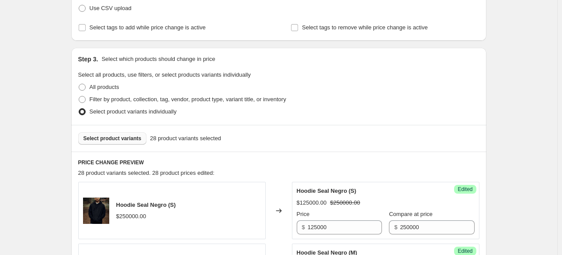
click at [119, 138] on span "Select product variants" at bounding box center [113, 138] width 58 height 7
click at [121, 138] on span "Select product variants" at bounding box center [113, 138] width 58 height 7
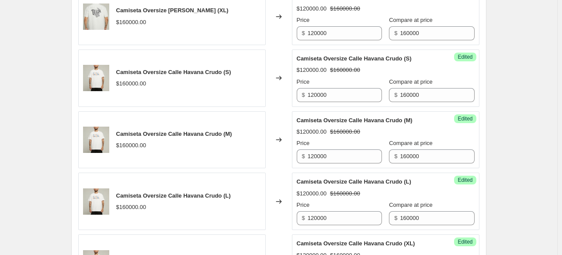
scroll to position [1364, 0]
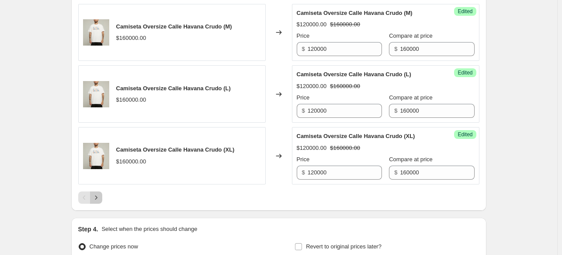
click at [101, 194] on icon "Next" at bounding box center [96, 197] width 9 height 9
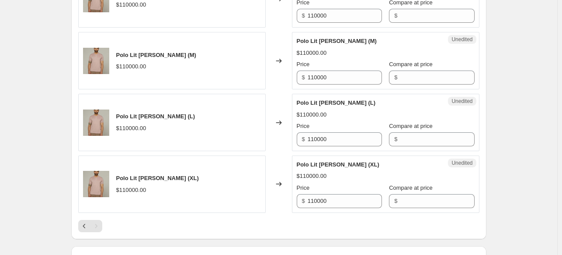
scroll to position [829, 0]
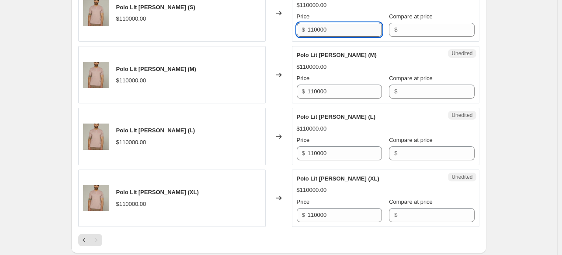
click at [352, 28] on input "110000" at bounding box center [345, 30] width 74 height 14
type input "88000"
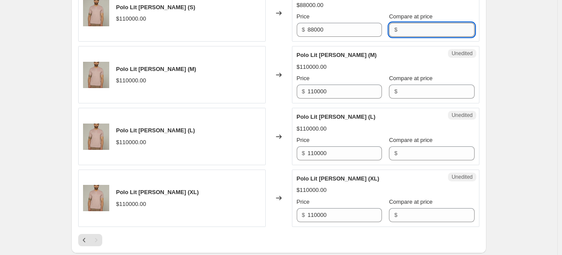
click at [421, 28] on input "Compare at price" at bounding box center [437, 30] width 74 height 14
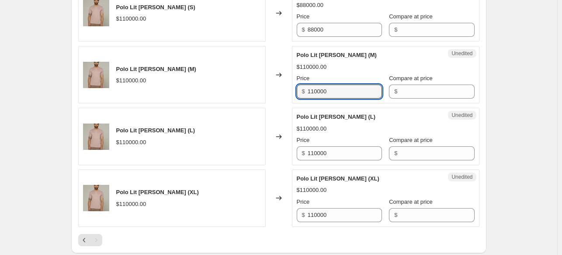
drag, startPoint x: 329, startPoint y: 94, endPoint x: 285, endPoint y: 90, distance: 44.4
click at [285, 90] on div "Polo Lit Rosa (M) $110000.00 Changed to Unedited Polo Lit Rosa (M) $110000.00 P…" at bounding box center [279, 74] width 402 height 57
click at [415, 33] on input "Compare at price" at bounding box center [437, 30] width 74 height 14
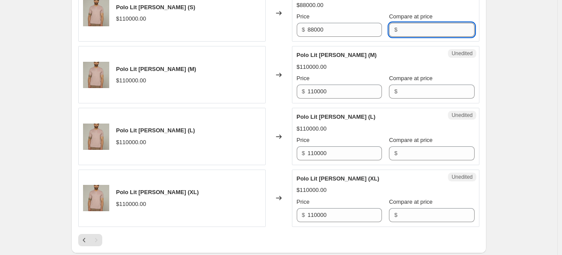
paste input "110000"
type input "110000"
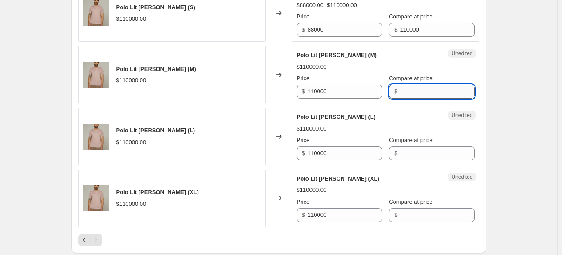
click at [429, 90] on input "Compare at price" at bounding box center [437, 91] width 74 height 14
paste input "110000"
type input "110000"
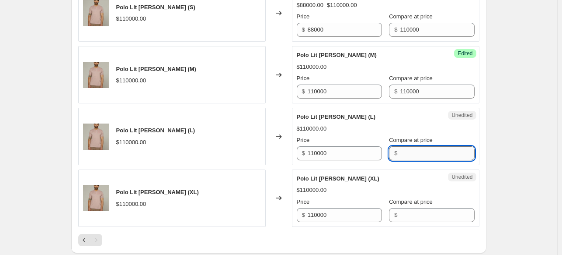
click at [407, 156] on input "Compare at price" at bounding box center [437, 153] width 74 height 14
paste input "110000"
type input "110000"
click at [403, 215] on input "Compare at price" at bounding box center [437, 215] width 74 height 14
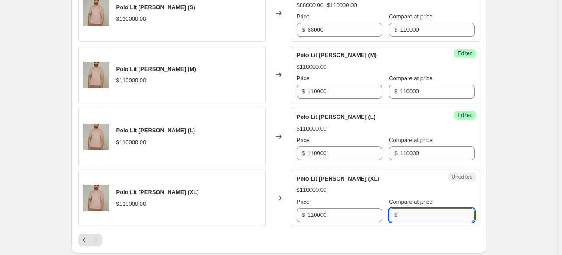
paste input "110000"
type input "110000"
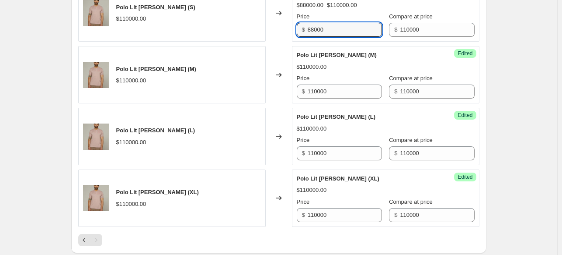
drag, startPoint x: 336, startPoint y: 29, endPoint x: 291, endPoint y: 28, distance: 44.6
click at [291, 28] on div "Polo Lit Rosa (S) $110000.00 Changed to Success Edited Polo Lit Rosa (S) $88000…" at bounding box center [279, 13] width 402 height 57
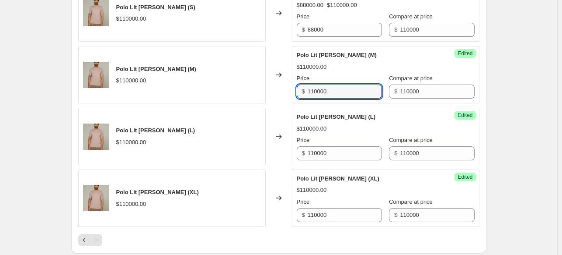
drag, startPoint x: 336, startPoint y: 92, endPoint x: 295, endPoint y: 87, distance: 41.0
click at [295, 87] on div "Success Edited Polo Lit Rosa (M) $110000.00 Price $ 110000 Compare at price $ 1…" at bounding box center [386, 74] width 188 height 57
paste input "88"
type input "88000"
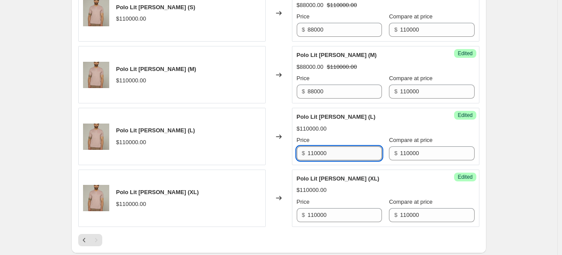
drag, startPoint x: 330, startPoint y: 148, endPoint x: 311, endPoint y: 147, distance: 19.8
click at [311, 147] on input "110000" at bounding box center [345, 153] width 74 height 14
paste input "88"
type input "88000"
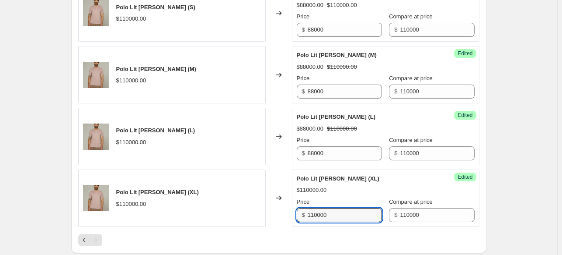
drag, startPoint x: 341, startPoint y: 215, endPoint x: 284, endPoint y: 206, distance: 57.1
click at [284, 206] on div "Polo Lit Rosa (XL) $110000.00 Changed to Success Edited Polo Lit Rosa (XL) $110…" at bounding box center [279, 197] width 402 height 57
paste input "88"
type input "88000"
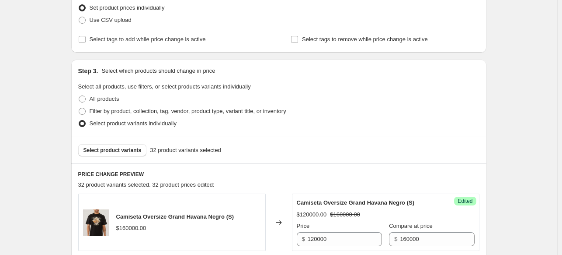
scroll to position [175, 0]
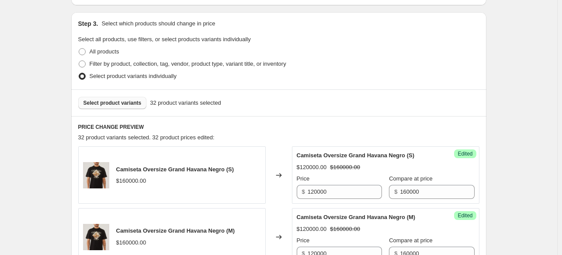
click at [122, 105] on span "Select product variants" at bounding box center [113, 102] width 58 height 7
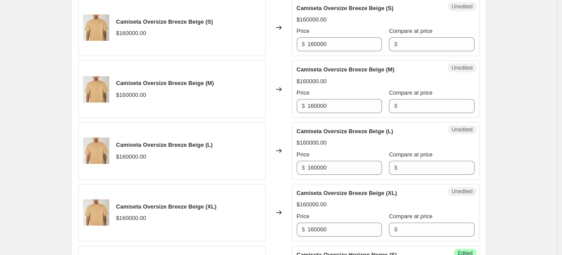
scroll to position [525, 0]
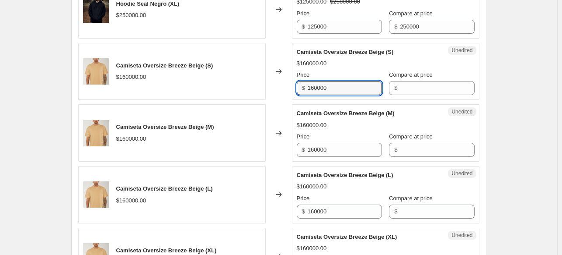
drag, startPoint x: 326, startPoint y: 87, endPoint x: 283, endPoint y: 75, distance: 44.6
click at [283, 75] on div "Camiseta Oversize Breeze Beige (S) $160000.00 Changed to Unedited Camiseta Over…" at bounding box center [279, 71] width 402 height 57
drag, startPoint x: 358, startPoint y: 101, endPoint x: 351, endPoint y: 96, distance: 8.7
drag, startPoint x: 344, startPoint y: 89, endPoint x: 283, endPoint y: 81, distance: 62.1
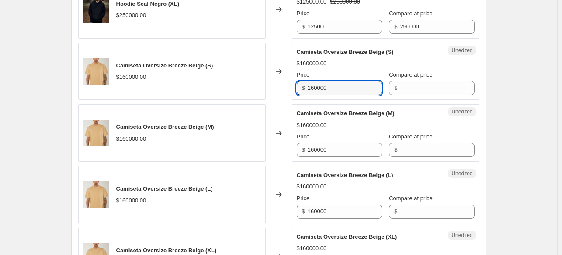
click at [283, 81] on div "Camiseta Oversize Breeze Beige (S) $160000.00 Changed to Unedited Camiseta Over…" at bounding box center [279, 71] width 402 height 57
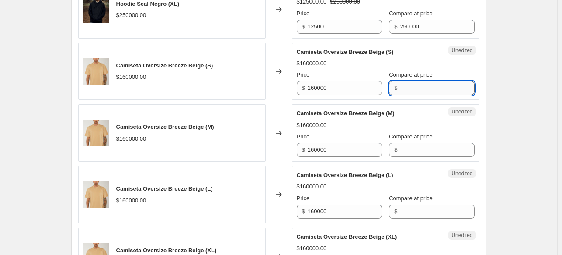
click at [419, 88] on input "Compare at price" at bounding box center [437, 88] width 74 height 14
paste input "160000"
type input "160000"
click at [411, 147] on input "Compare at price" at bounding box center [437, 150] width 74 height 14
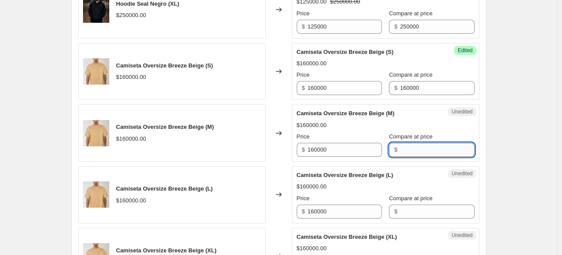
paste input "160000"
type input "160000"
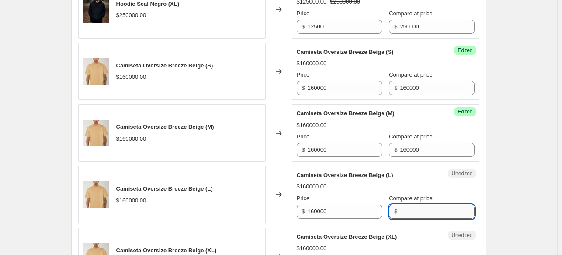
click at [414, 213] on input "Compare at price" at bounding box center [437, 211] width 74 height 14
paste input "160000"
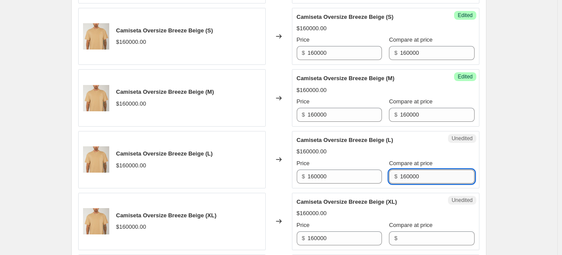
scroll to position [569, 0]
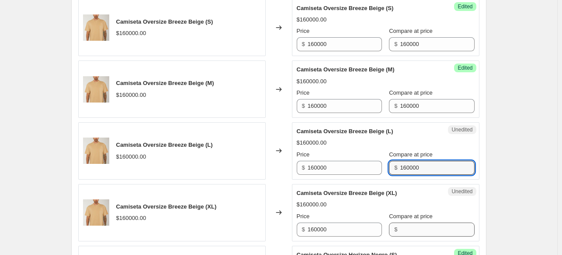
type input "160000"
click at [415, 223] on input "Compare at price" at bounding box center [437, 229] width 74 height 14
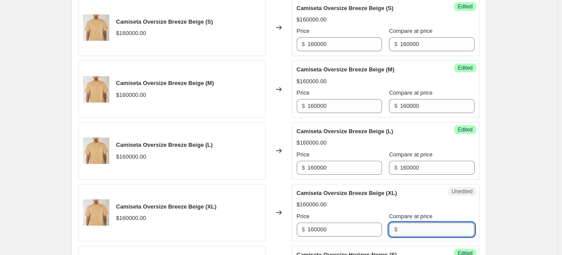
paste input "160000"
type input "160000"
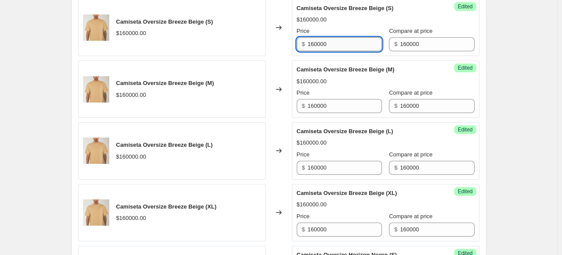
click at [316, 45] on input "160000" at bounding box center [345, 44] width 74 height 14
type input "120000"
click at [317, 104] on input "160000" at bounding box center [345, 106] width 74 height 14
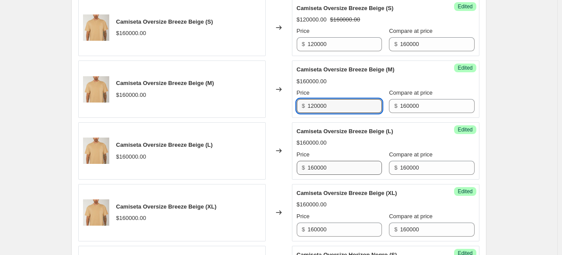
type input "120000"
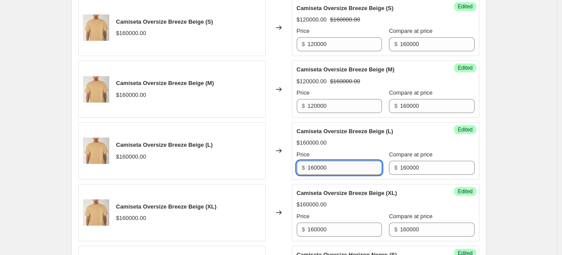
click at [315, 168] on input "160000" at bounding box center [345, 168] width 74 height 14
type input "120000"
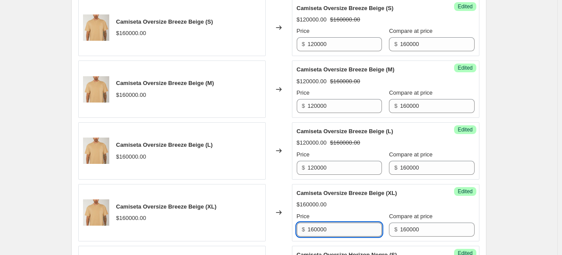
click at [315, 225] on input "160000" at bounding box center [345, 229] width 74 height 14
type input "120000"
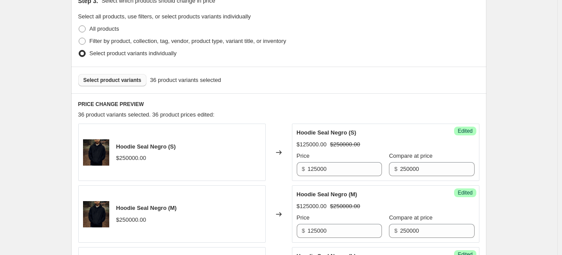
scroll to position [175, 0]
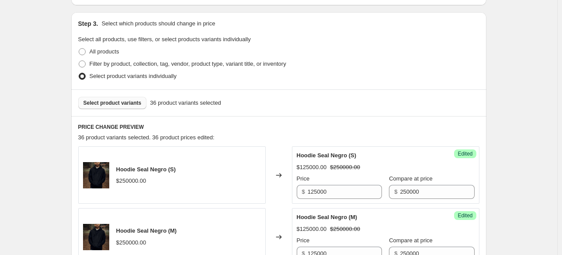
click at [133, 101] on span "Select product variants" at bounding box center [113, 102] width 58 height 7
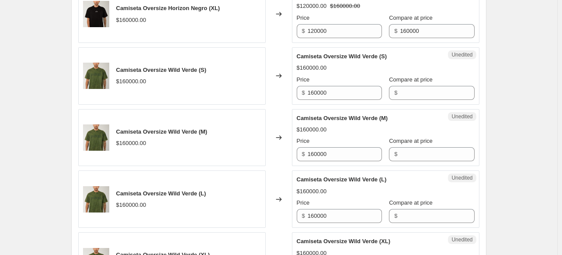
scroll to position [1050, 0]
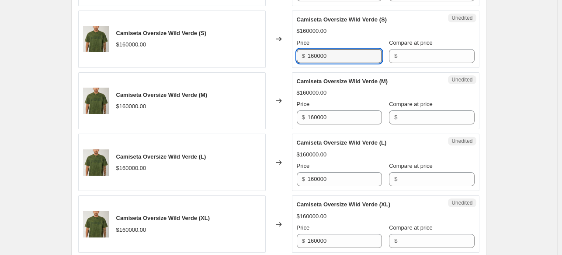
drag, startPoint x: 338, startPoint y: 52, endPoint x: 280, endPoint y: 47, distance: 58.0
click at [280, 47] on div "Camiseta Oversize Wild Verde (S) $160000.00 Changed to Unedited Camiseta Oversi…" at bounding box center [279, 38] width 402 height 57
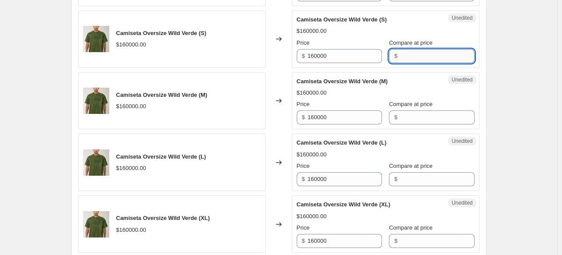
click at [423, 52] on input "Compare at price" at bounding box center [437, 56] width 74 height 14
paste input "160000"
type input "160000"
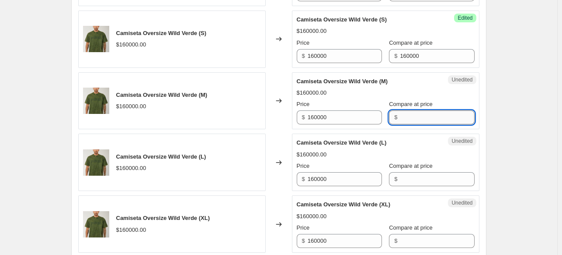
click at [417, 119] on input "Compare at price" at bounding box center [437, 117] width 74 height 14
paste input "160000"
type input "160000"
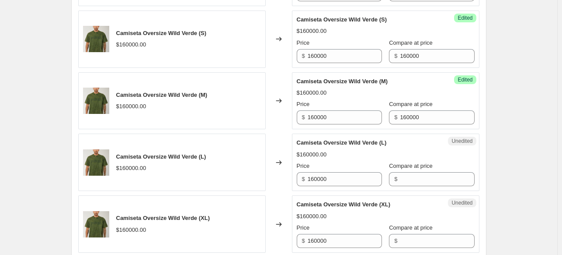
click at [405, 164] on span "Compare at price" at bounding box center [411, 165] width 44 height 7
click at [405, 172] on input "Compare at price" at bounding box center [437, 179] width 74 height 14
click at [405, 175] on input "Compare at price" at bounding box center [437, 179] width 74 height 14
paste input "160000"
type input "160000"
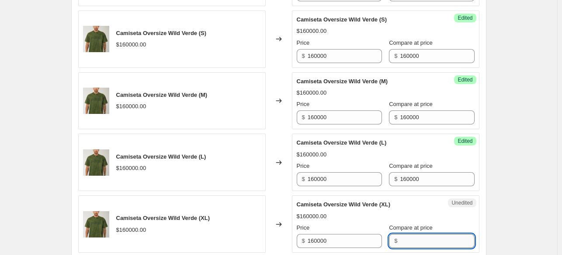
click at [409, 245] on input "Compare at price" at bounding box center [437, 241] width 74 height 14
paste input "160000"
type input "160000"
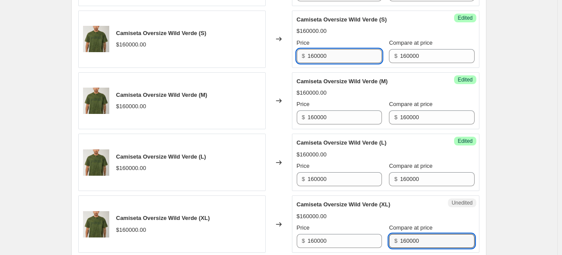
click at [316, 55] on input "160000" at bounding box center [345, 56] width 74 height 14
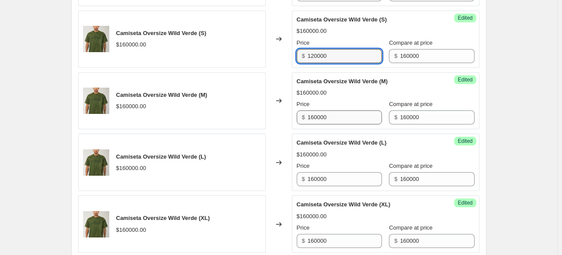
type input "120000"
click at [315, 116] on input "160000" at bounding box center [345, 117] width 74 height 14
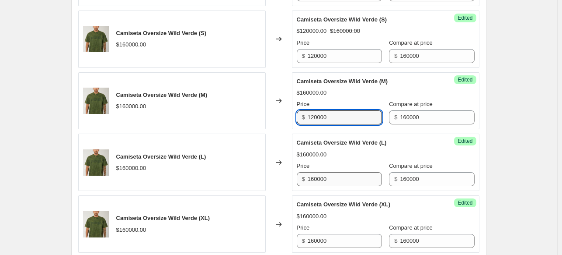
type input "120000"
click at [317, 179] on input "160000" at bounding box center [345, 179] width 74 height 14
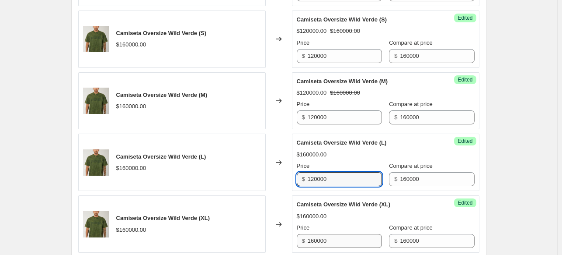
type input "120000"
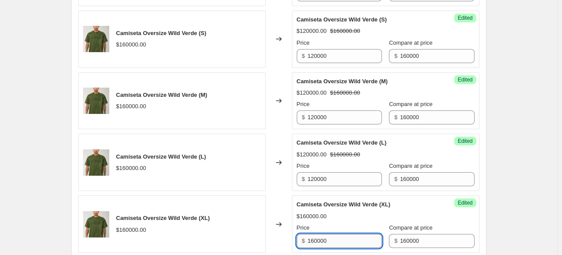
click at [316, 240] on input "160000" at bounding box center [345, 241] width 74 height 14
type input "120000"
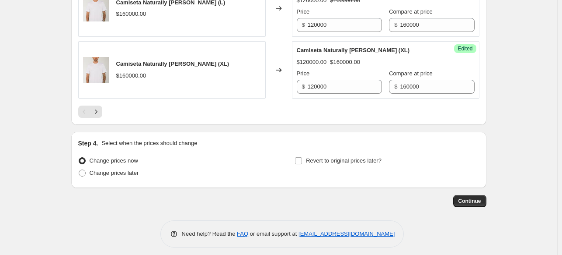
scroll to position [1452, 0]
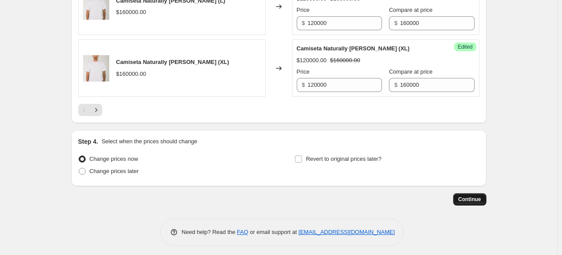
click at [472, 197] on span "Continue" at bounding box center [470, 199] width 23 height 7
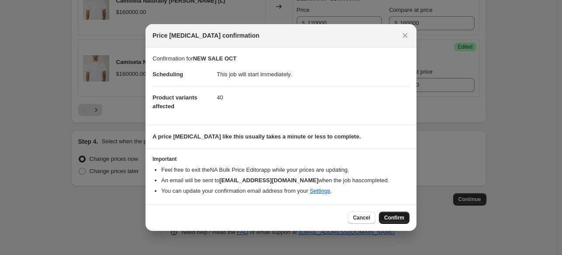
click at [405, 213] on button "Confirm" at bounding box center [394, 217] width 31 height 12
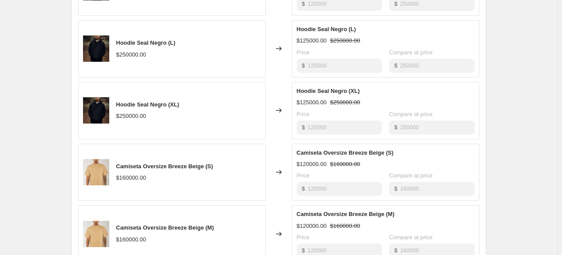
scroll to position [402, 0]
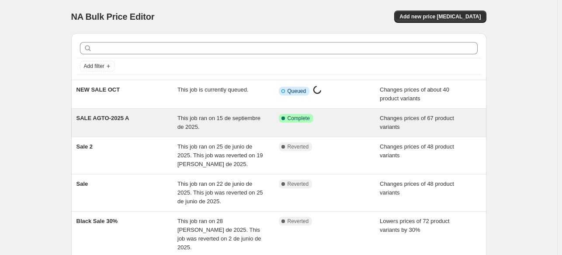
click at [131, 124] on div "SALE AGTO-2025 A" at bounding box center [127, 122] width 101 height 17
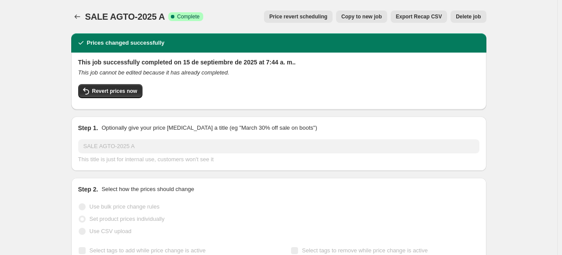
click at [468, 17] on span "Delete job" at bounding box center [468, 16] width 25 height 7
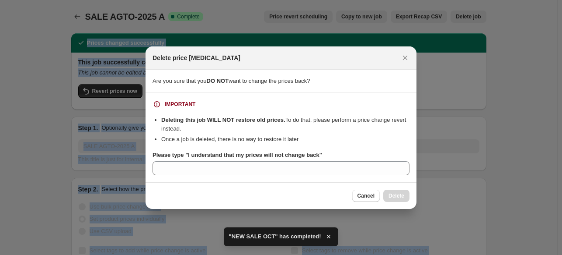
drag, startPoint x: 187, startPoint y: 157, endPoint x: 315, endPoint y: 157, distance: 127.7
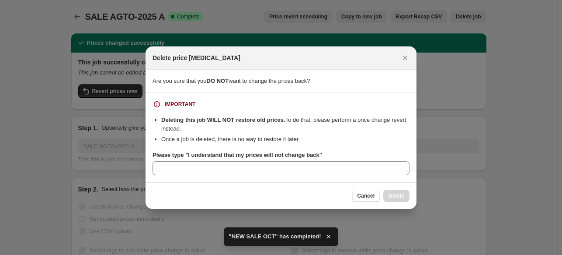
drag, startPoint x: 312, startPoint y: 157, endPoint x: 259, endPoint y: 159, distance: 53.4
click at [311, 157] on b "Please type "I understand that my prices will not change back"" at bounding box center [238, 154] width 170 height 7
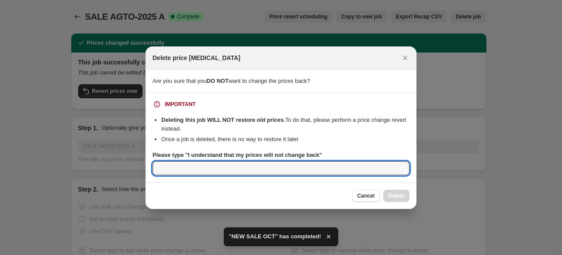
click at [311, 161] on input "Please type "I understand that my prices will not change back"" at bounding box center [281, 168] width 257 height 14
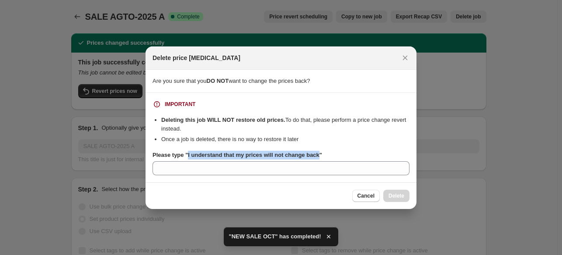
drag, startPoint x: 187, startPoint y: 153, endPoint x: 318, endPoint y: 155, distance: 130.4
click at [318, 155] on b "Please type "I understand that my prices will not change back"" at bounding box center [238, 154] width 170 height 7
copy b "I understand that my prices will not change back"
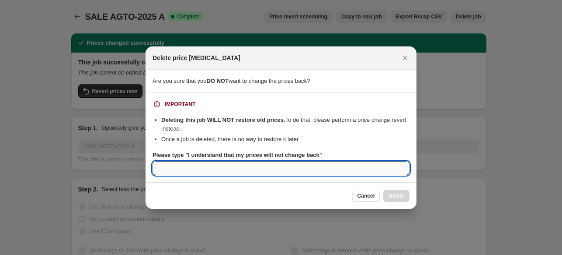
click at [240, 172] on input "Please type "I understand that my prices will not change back"" at bounding box center [281, 168] width 257 height 14
paste input "I understand that my prices will not change back"
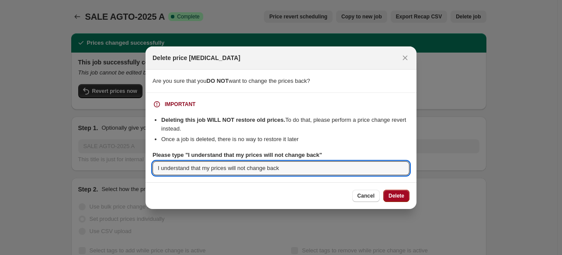
type input "I understand that my prices will not change back"
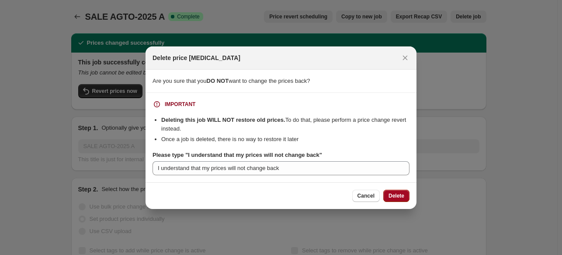
click at [395, 193] on span "Delete" at bounding box center [397, 195] width 16 height 7
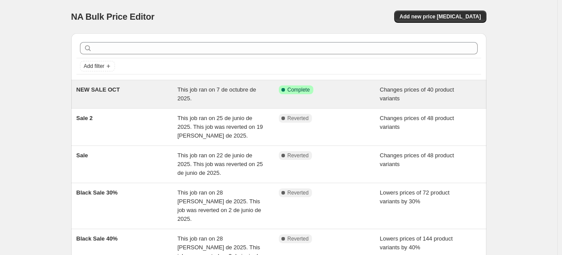
click at [171, 96] on div "NEW SALE OCT" at bounding box center [127, 93] width 101 height 17
click at [208, 100] on div "This job ran on 7 de octubre de 2025." at bounding box center [228, 93] width 101 height 17
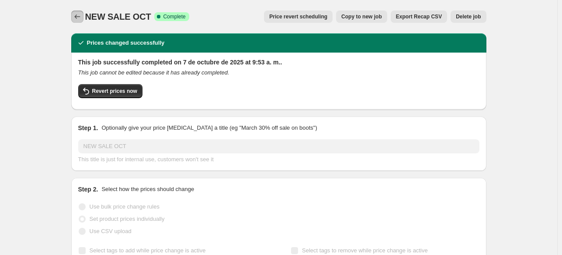
click at [73, 16] on button "Price change jobs" at bounding box center [77, 16] width 12 height 12
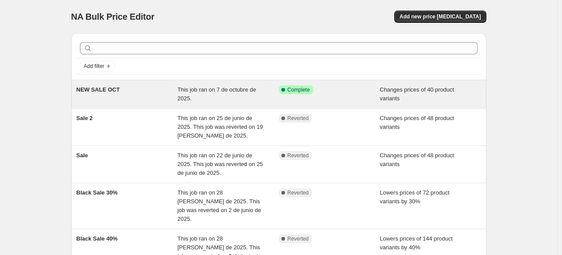
click at [203, 94] on div "This job ran on 7 de octubre de 2025." at bounding box center [228, 93] width 101 height 17
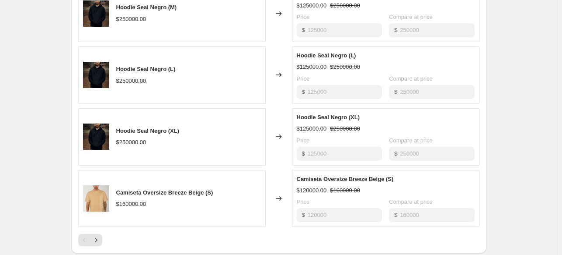
scroll to position [594, 0]
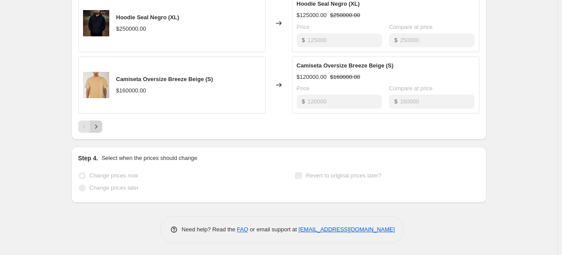
click at [98, 127] on icon "Next" at bounding box center [96, 126] width 9 height 9
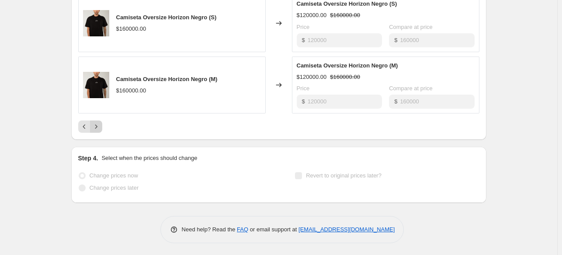
click at [101, 128] on icon "Next" at bounding box center [96, 126] width 9 height 9
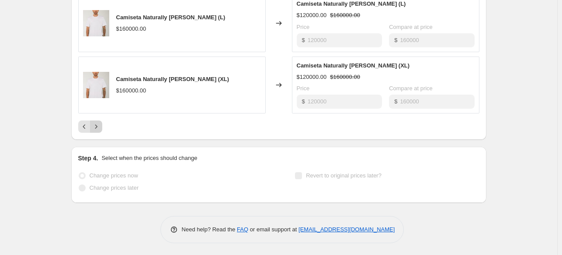
click at [101, 128] on icon "Next" at bounding box center [96, 126] width 9 height 9
click at [100, 130] on button "Next" at bounding box center [96, 126] width 12 height 12
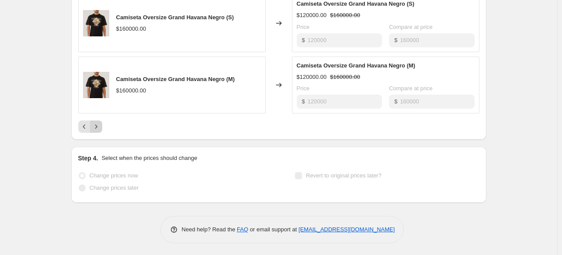
click at [102, 128] on button "Next" at bounding box center [96, 126] width 12 height 12
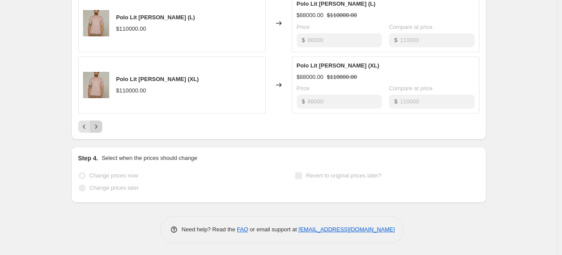
click at [102, 128] on div "Pagination" at bounding box center [96, 126] width 12 height 12
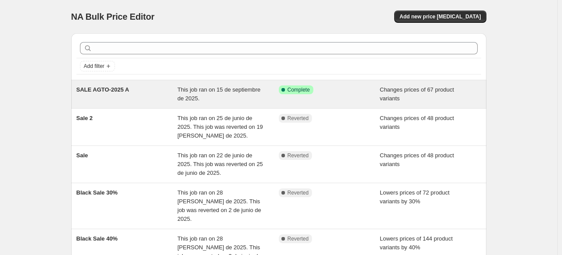
click at [199, 91] on span "This job ran on 15 de septiembre de 2025." at bounding box center [219, 93] width 83 height 15
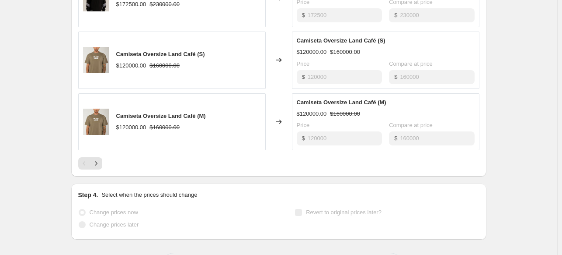
scroll to position [594, 0]
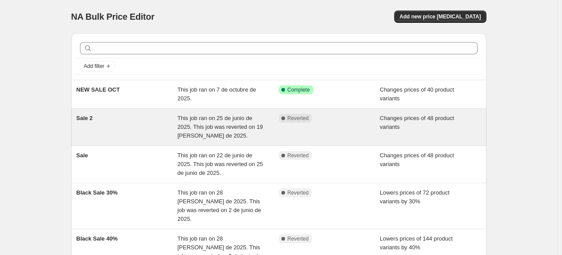
click at [220, 116] on span "This job ran on 25 de junio de 2025. This job was reverted on 19 [PERSON_NAME] …" at bounding box center [221, 127] width 86 height 24
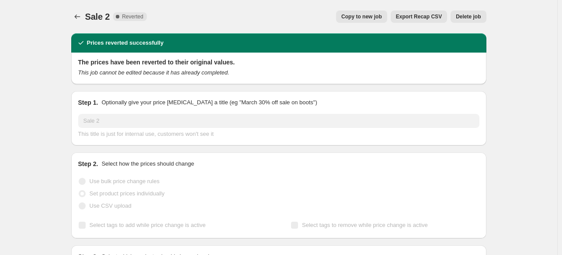
click at [472, 15] on span "Delete job" at bounding box center [468, 16] width 25 height 7
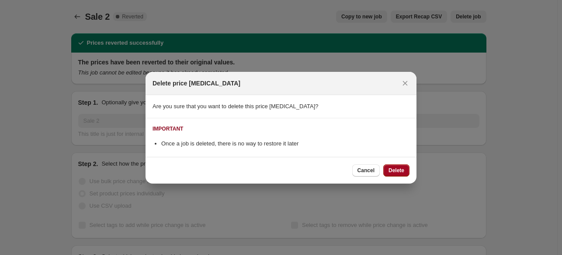
click at [399, 167] on span "Delete" at bounding box center [397, 170] width 16 height 7
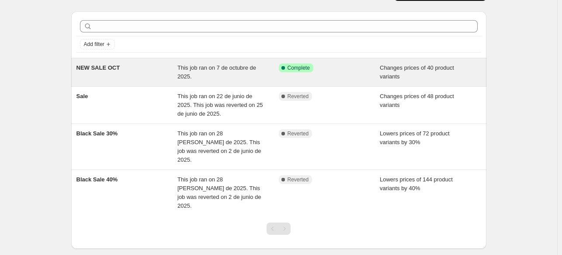
scroll to position [7, 0]
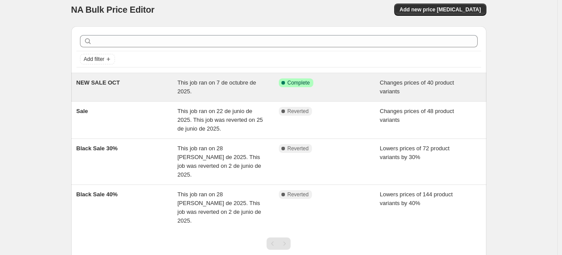
click at [139, 77] on div "NEW SALE OCT This job ran on 7 de octubre de 2025. Success Complete Complete Ch…" at bounding box center [279, 87] width 416 height 28
